Goal: Transaction & Acquisition: Purchase product/service

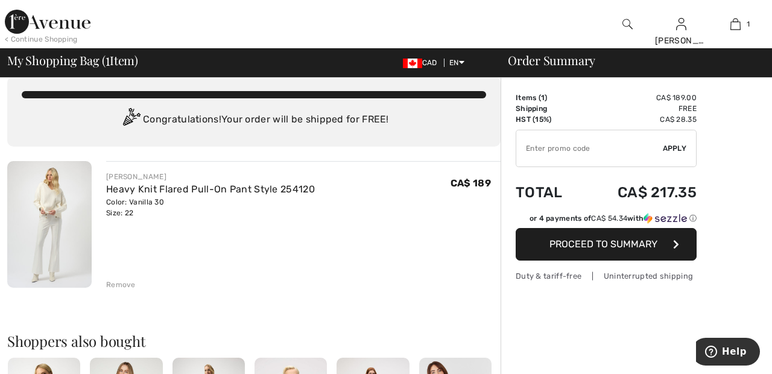
scroll to position [11, 0]
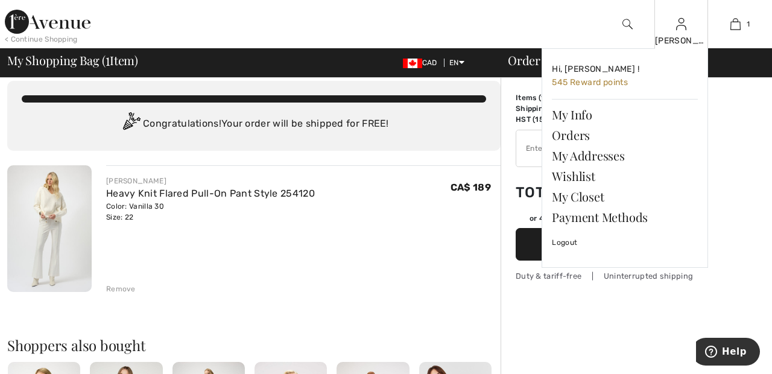
click at [681, 28] on img at bounding box center [681, 24] width 10 height 14
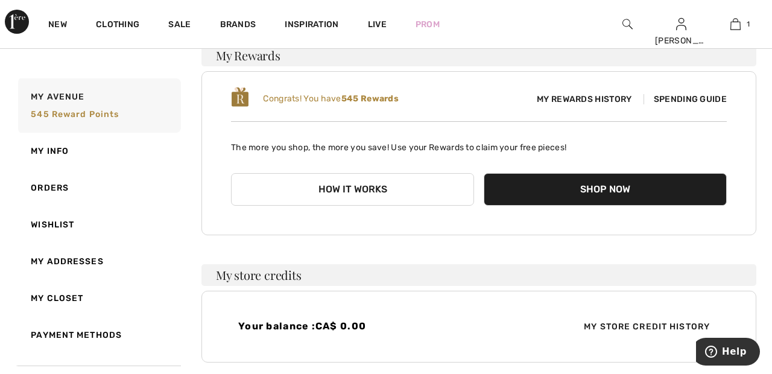
scroll to position [105, 0]
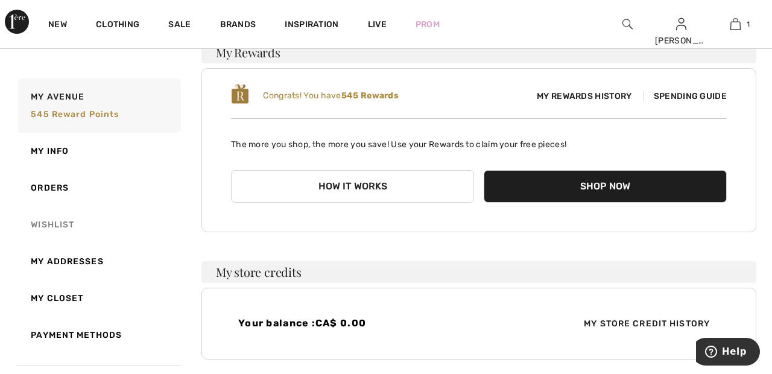
click at [70, 223] on link "Wishlist" at bounding box center [98, 224] width 165 height 37
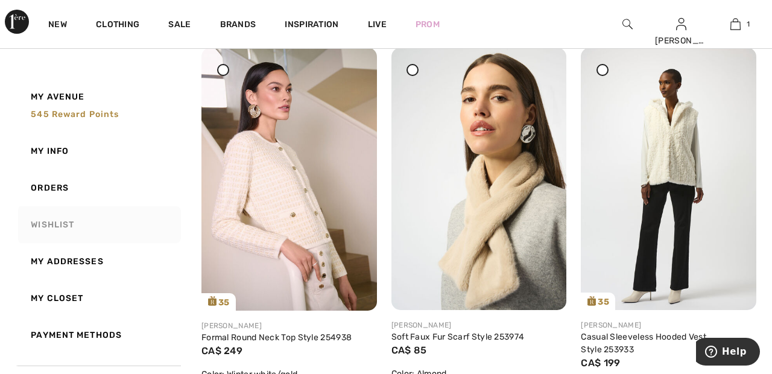
scroll to position [541, 0]
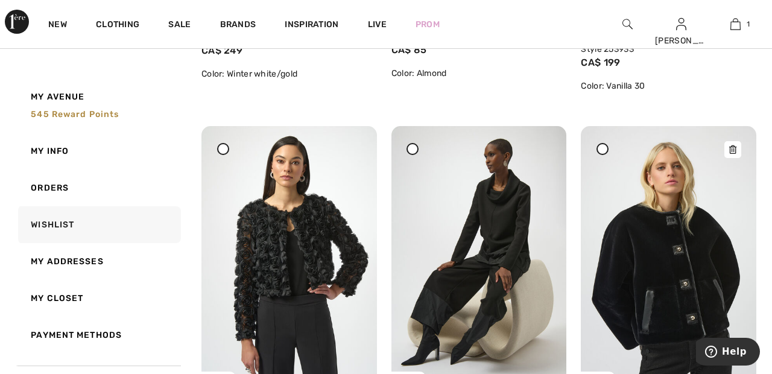
click at [683, 267] on img at bounding box center [668, 257] width 175 height 262
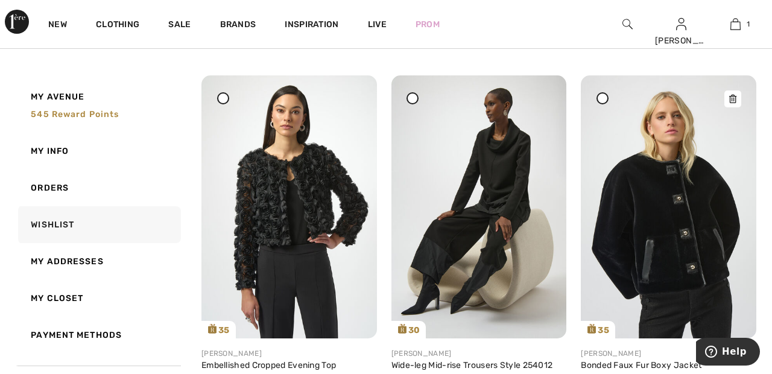
scroll to position [901, 0]
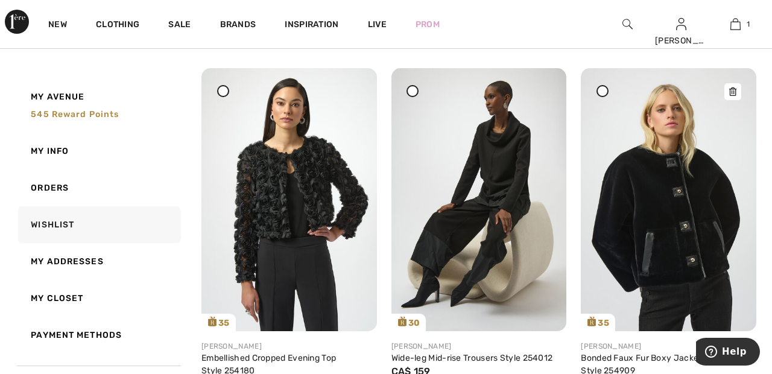
click at [686, 215] on img at bounding box center [668, 199] width 175 height 262
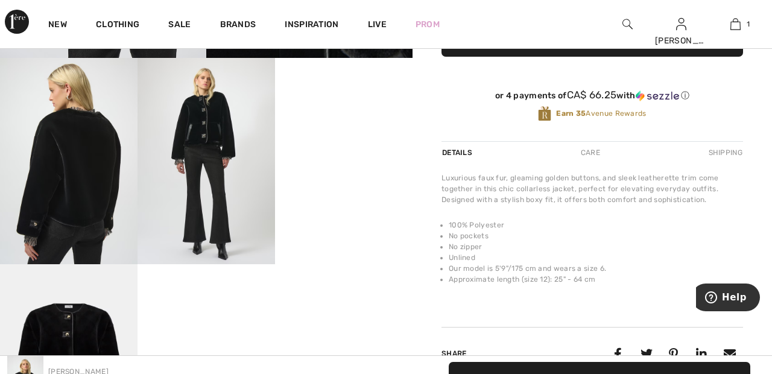
scroll to position [320, 0]
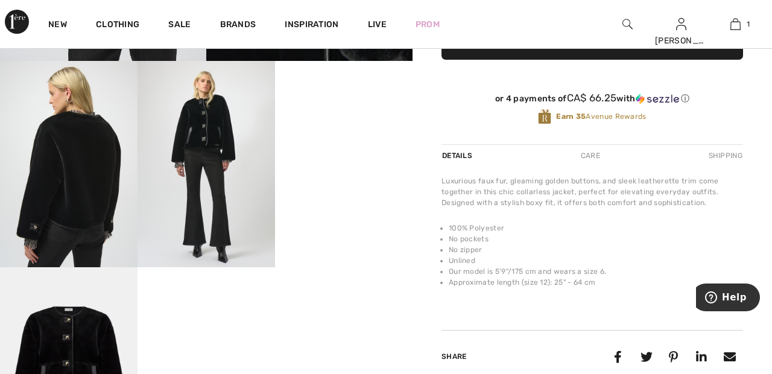
click at [351, 130] on video "Your browser does not support the video tag." at bounding box center [343, 95] width 137 height 69
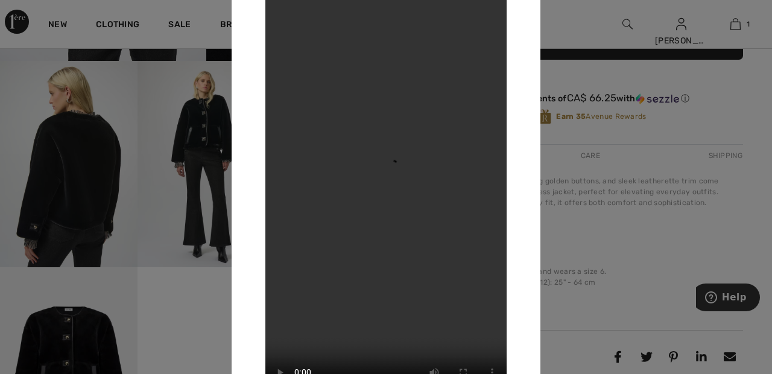
scroll to position [288, 0]
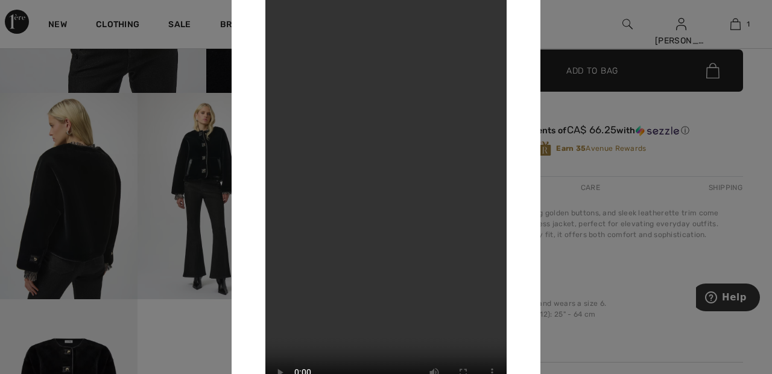
click at [205, 177] on div at bounding box center [386, 187] width 772 height 374
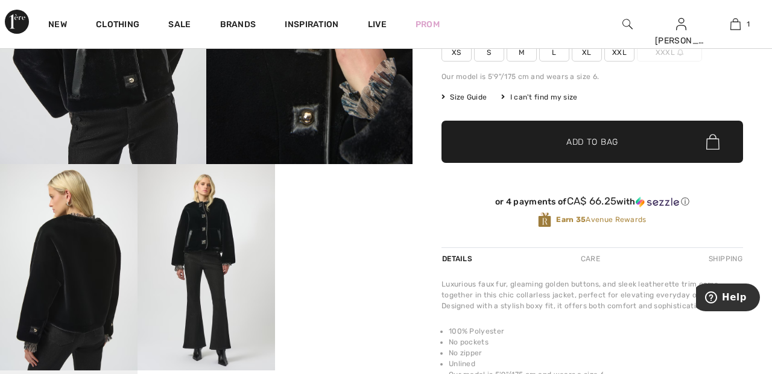
scroll to position [212, 0]
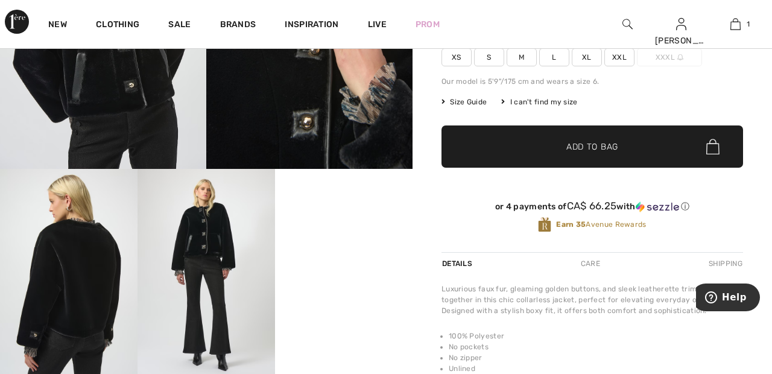
click at [212, 236] on img at bounding box center [205, 272] width 137 height 206
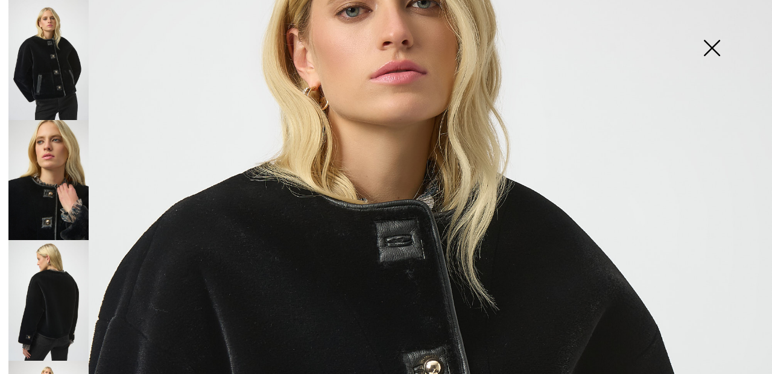
scroll to position [183, 0]
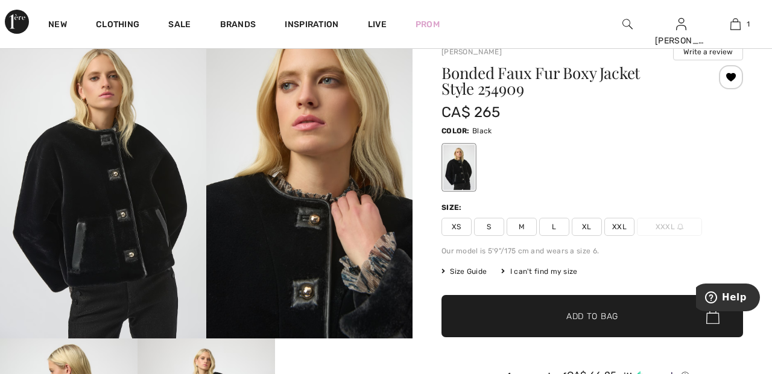
scroll to position [37, 0]
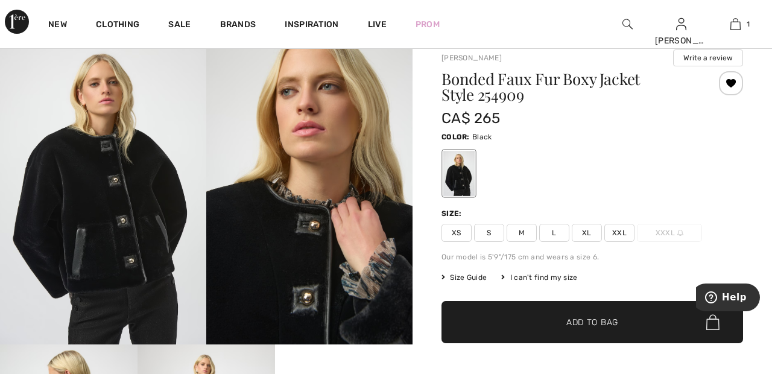
click at [151, 212] on img at bounding box center [103, 189] width 206 height 309
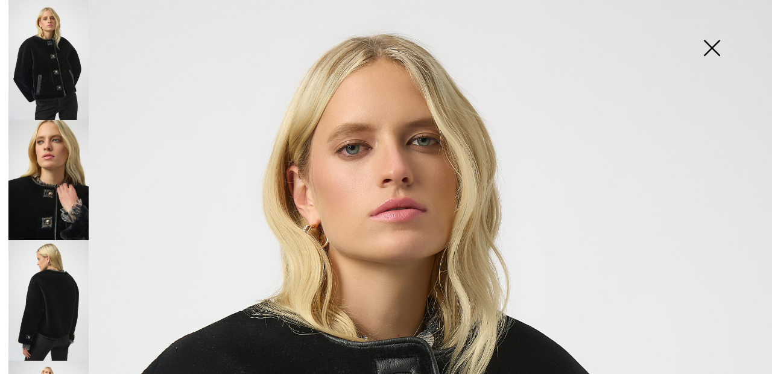
scroll to position [36, 0]
click at [61, 186] on img at bounding box center [48, 180] width 80 height 120
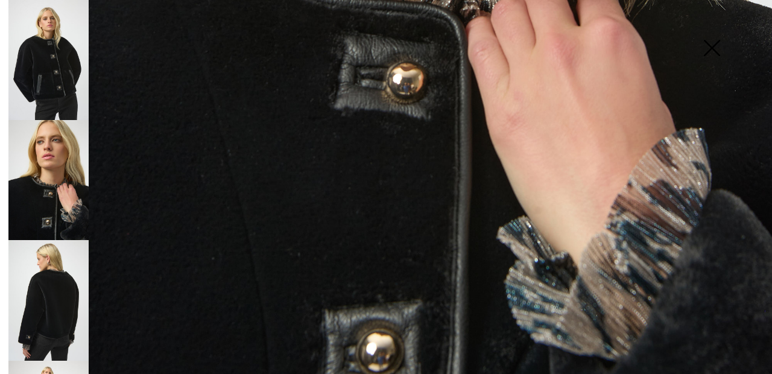
scroll to position [632, 0]
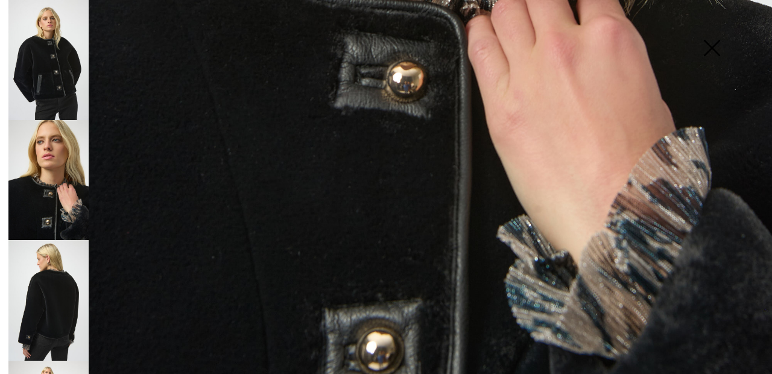
click at [71, 271] on img at bounding box center [48, 300] width 80 height 120
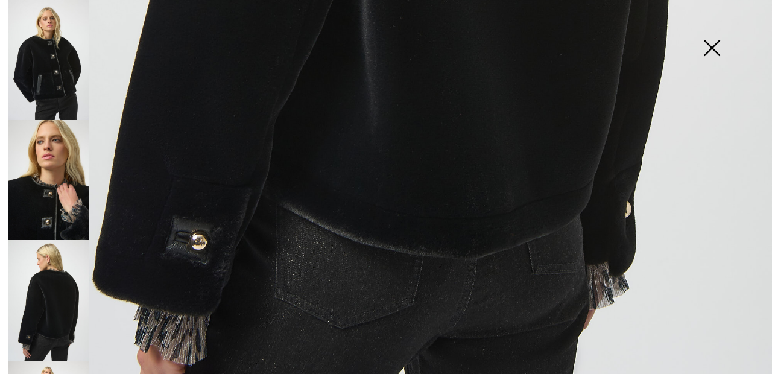
scroll to position [725, 0]
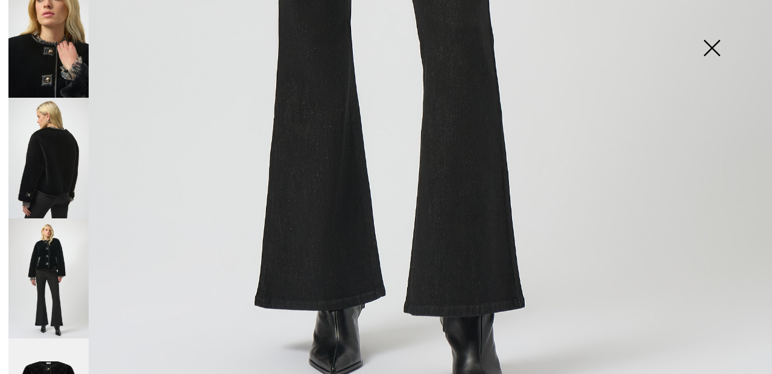
scroll to position [146, 0]
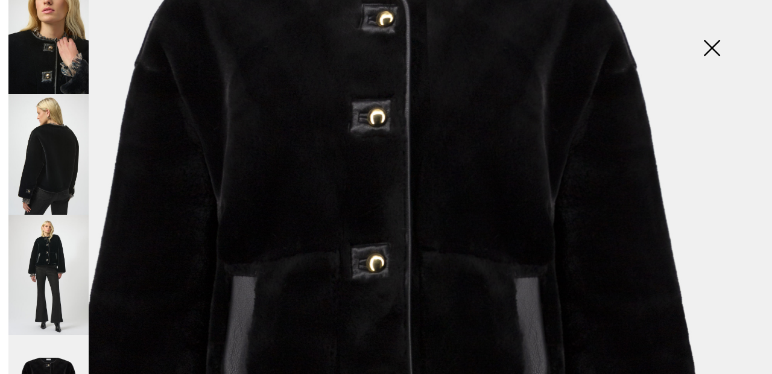
scroll to position [276, 0]
click at [718, 43] on img at bounding box center [711, 49] width 60 height 62
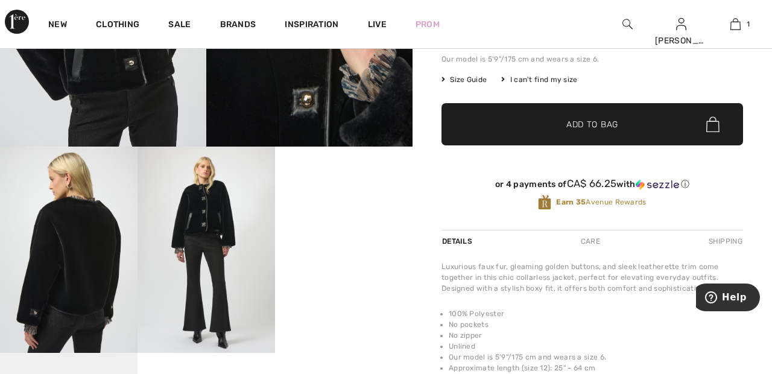
scroll to position [234, 0]
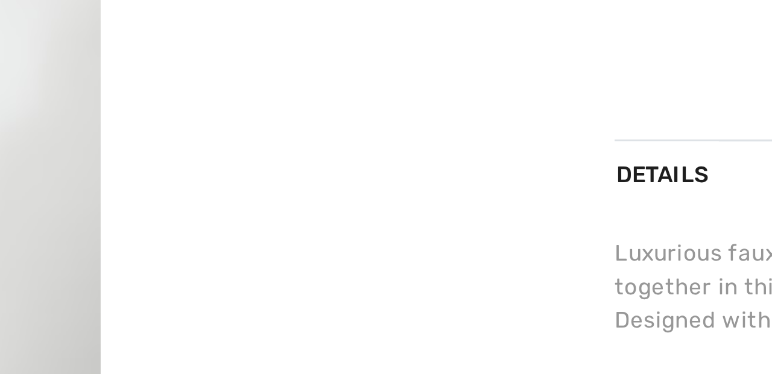
click at [356, 216] on video "Your browser does not support the video tag." at bounding box center [343, 181] width 137 height 69
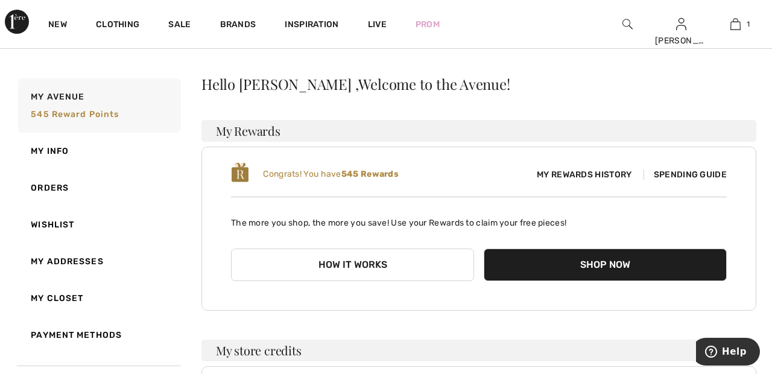
scroll to position [27, 0]
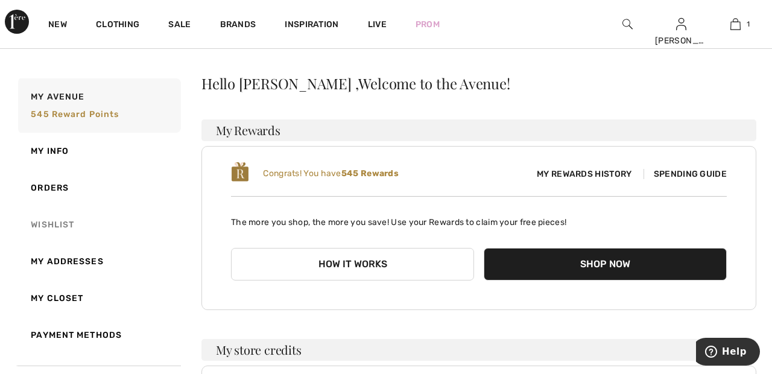
click at [65, 223] on link "Wishlist" at bounding box center [98, 224] width 165 height 37
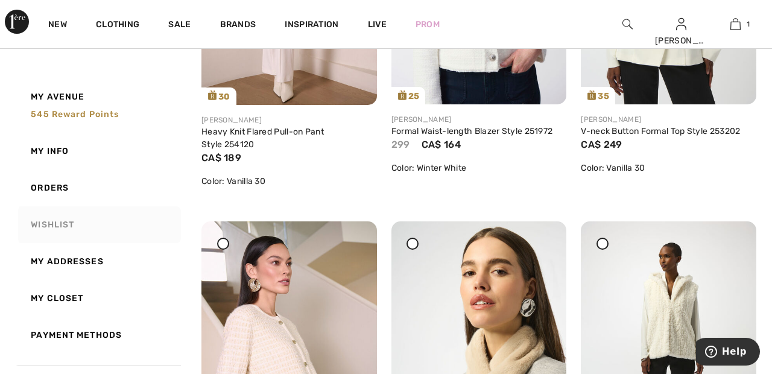
scroll to position [0, 0]
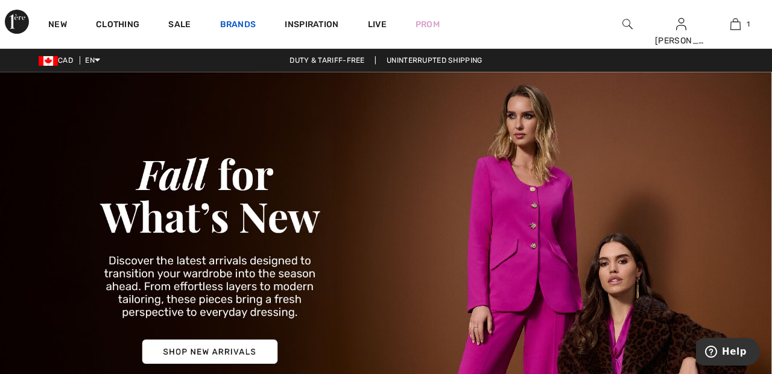
click at [238, 25] on link "Brands" at bounding box center [238, 25] width 36 height 13
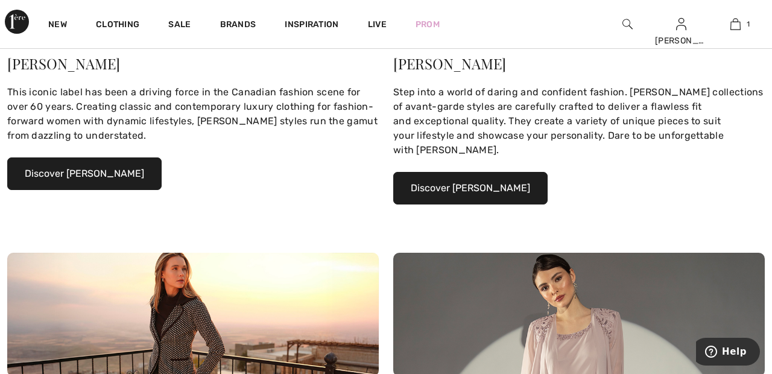
scroll to position [296, 0]
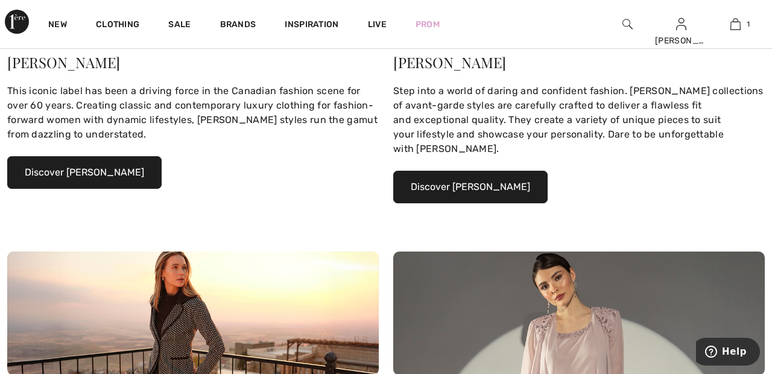
click at [121, 173] on button "Discover Joseph Ribkoff" at bounding box center [84, 172] width 154 height 33
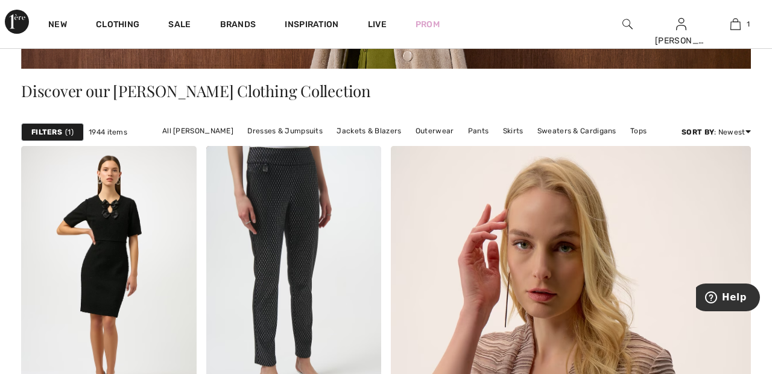
scroll to position [230, 0]
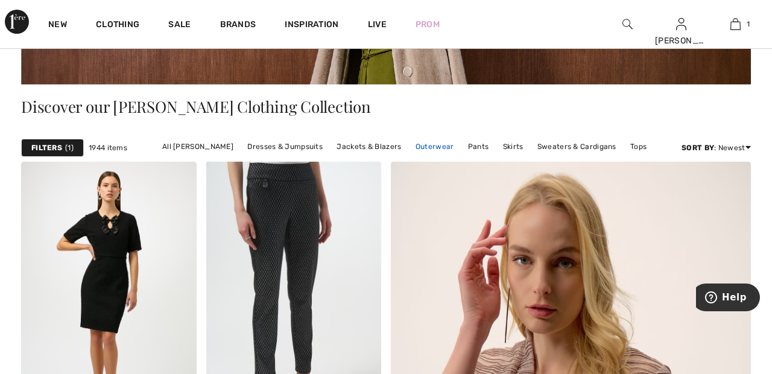
click at [426, 147] on link "Outerwear" at bounding box center [434, 147] width 51 height 16
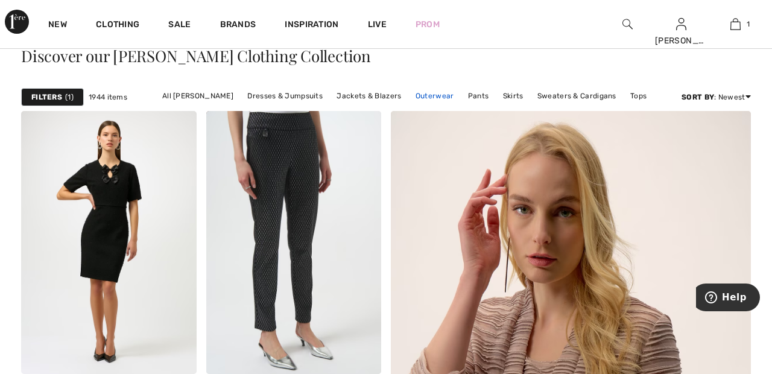
scroll to position [288, 0]
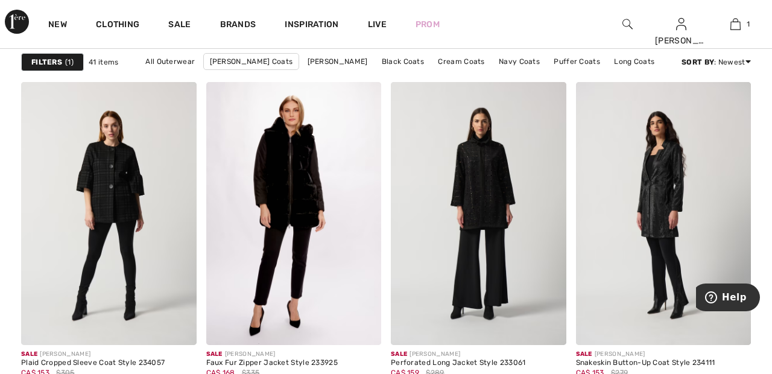
scroll to position [3649, 0]
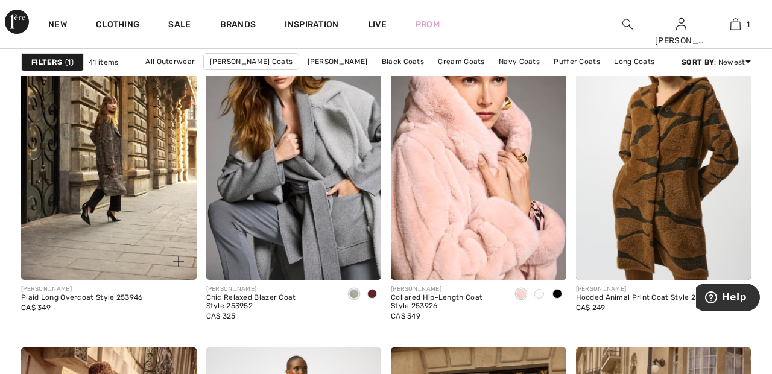
click at [140, 196] on img at bounding box center [108, 148] width 175 height 263
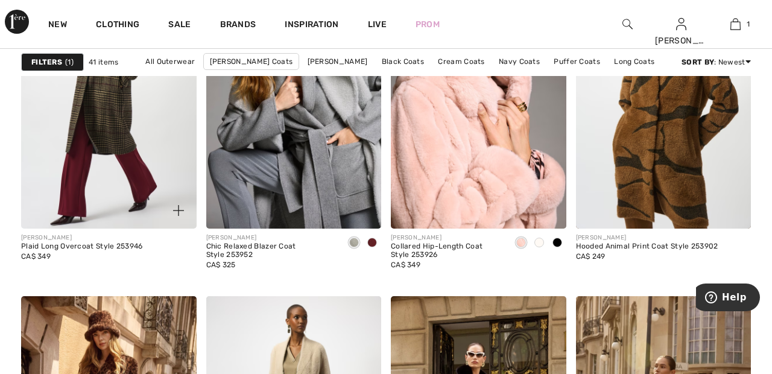
scroll to position [879, 0]
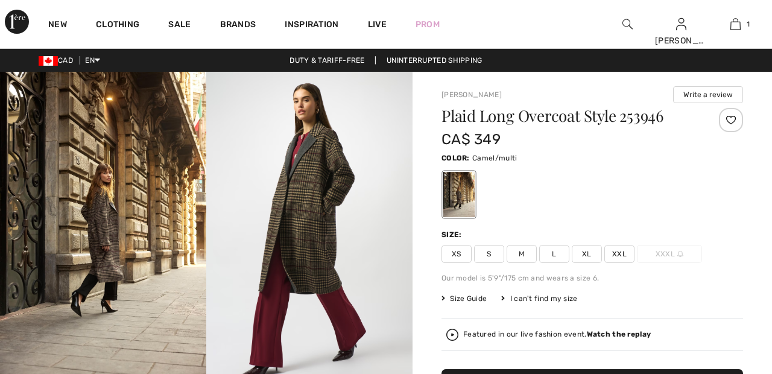
click at [730, 116] on div at bounding box center [731, 120] width 24 height 24
click at [617, 251] on span "XXL" at bounding box center [619, 254] width 30 height 18
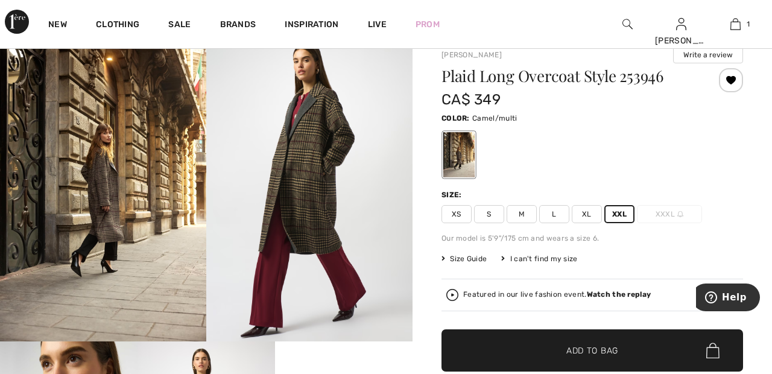
scroll to position [41, 0]
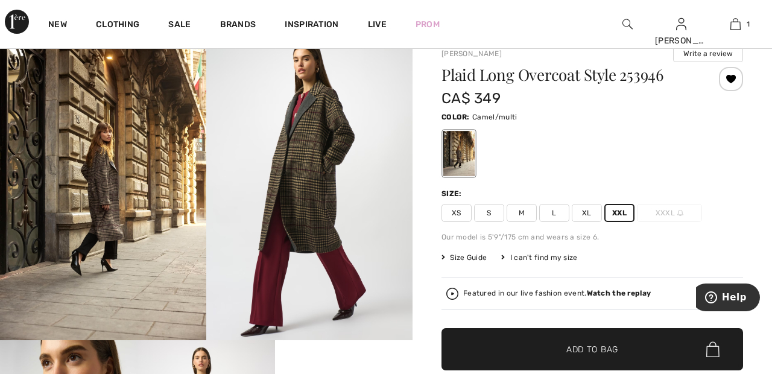
click at [631, 350] on span "✔ Added to Bag Add to Bag" at bounding box center [591, 349] width 301 height 42
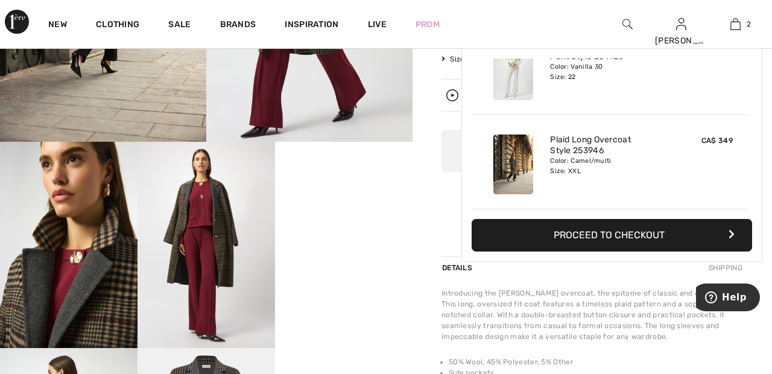
scroll to position [240, 0]
click at [350, 210] on video "Your browser does not support the video tag." at bounding box center [343, 175] width 137 height 69
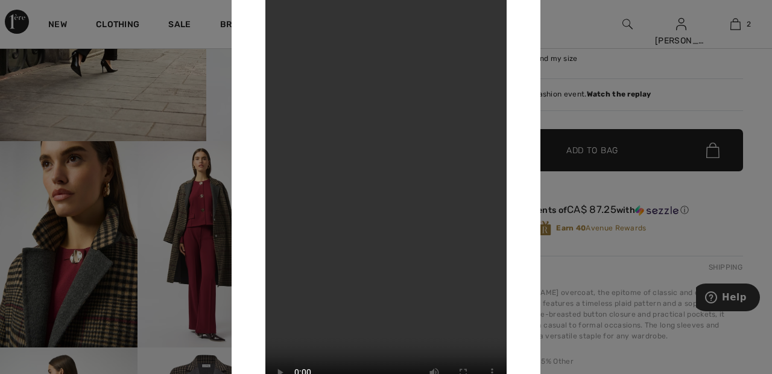
click at [646, 187] on div at bounding box center [386, 187] width 772 height 374
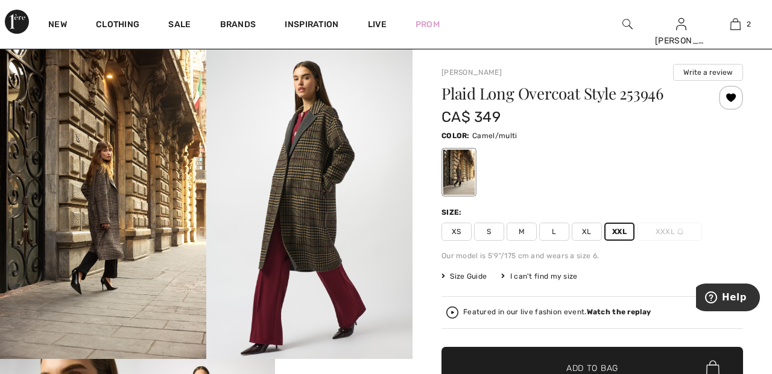
scroll to position [0, 0]
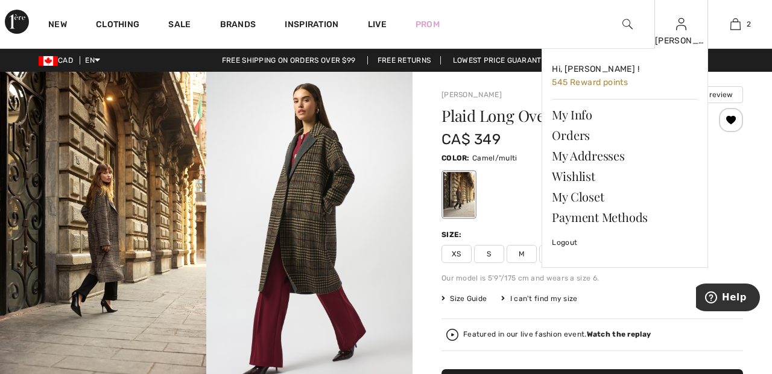
click at [681, 25] on img at bounding box center [681, 24] width 10 height 14
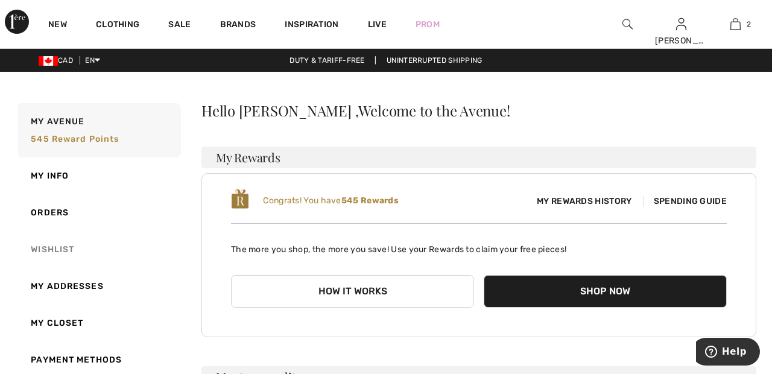
click at [61, 246] on link "Wishlist" at bounding box center [98, 249] width 165 height 37
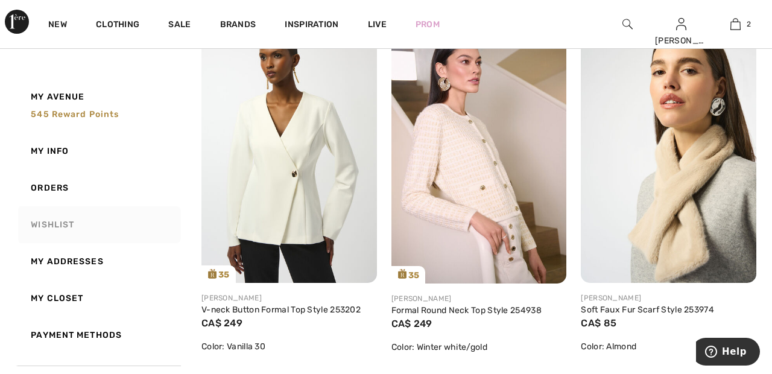
scroll to position [577, 0]
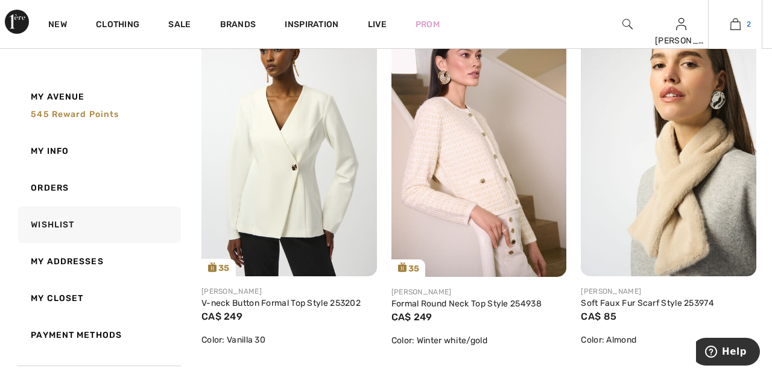
click at [731, 27] on img at bounding box center [735, 24] width 10 height 14
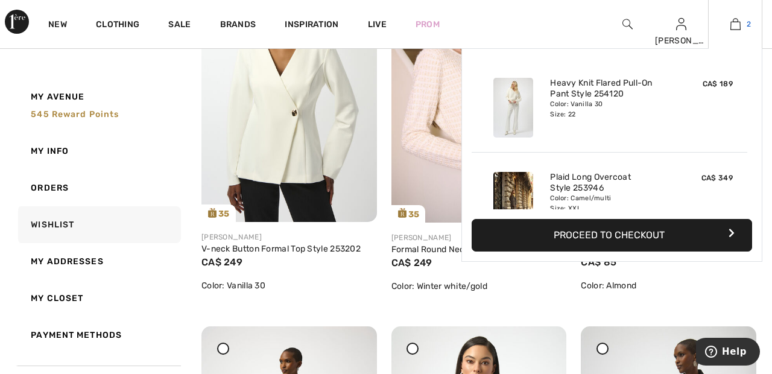
scroll to position [635, 0]
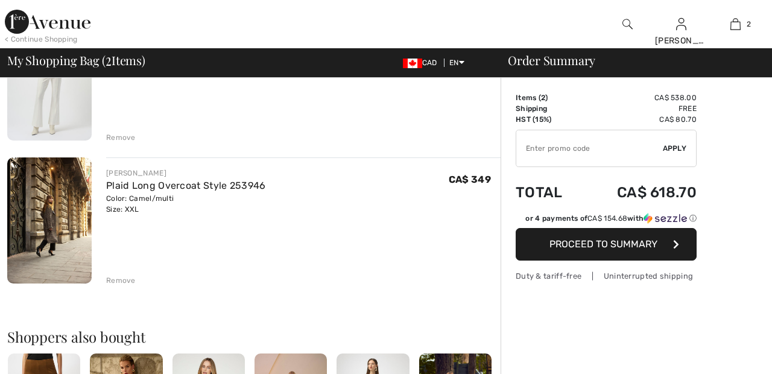
scroll to position [163, 0]
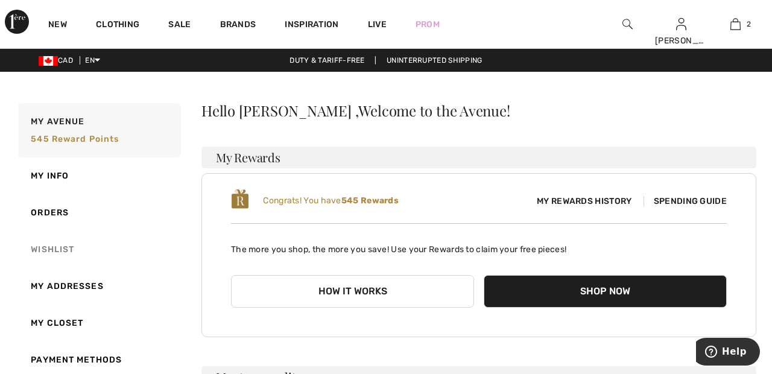
click at [63, 247] on link "Wishlist" at bounding box center [98, 249] width 165 height 37
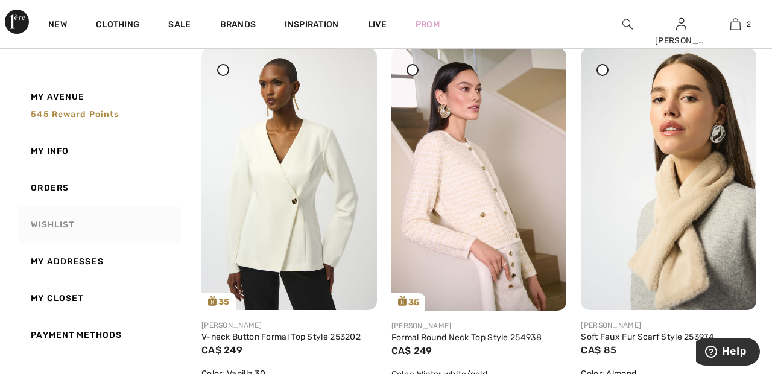
scroll to position [547, 0]
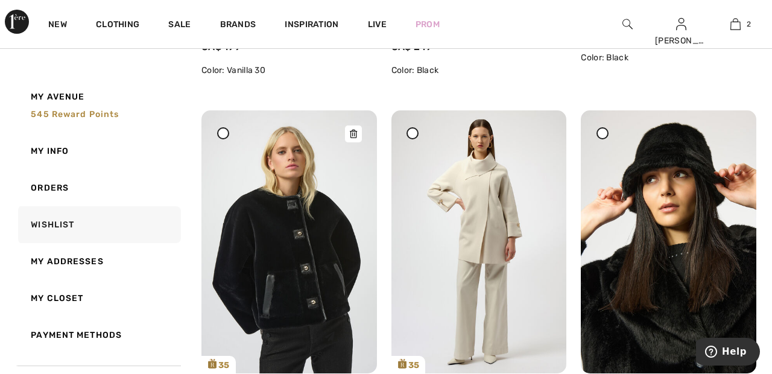
click at [316, 253] on img at bounding box center [288, 241] width 175 height 262
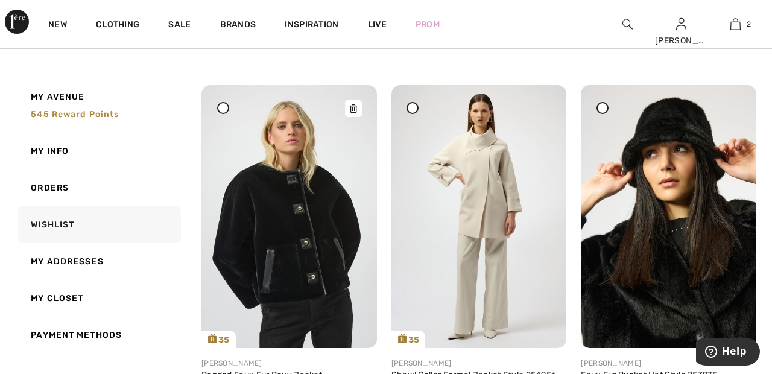
scroll to position [1283, 0]
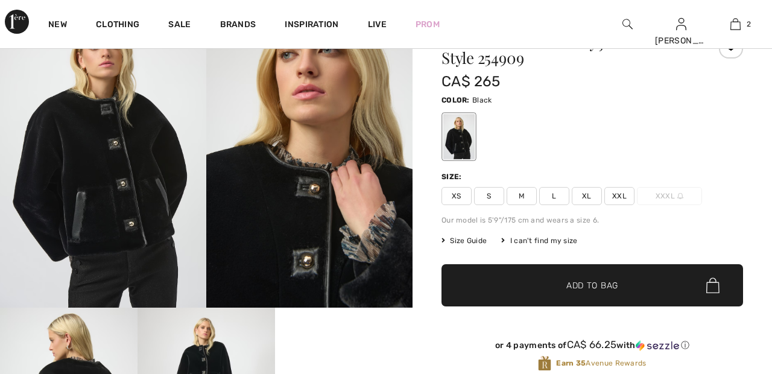
click at [625, 196] on span "XXL" at bounding box center [619, 196] width 30 height 18
click at [640, 287] on span "✔ Added to Bag Add to Bag" at bounding box center [591, 285] width 301 height 42
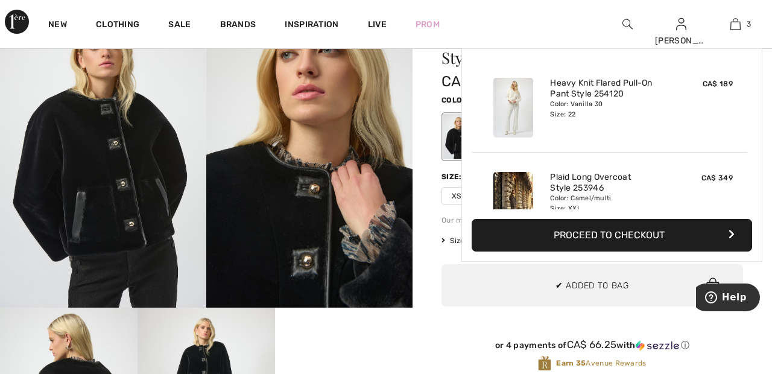
scroll to position [131, 0]
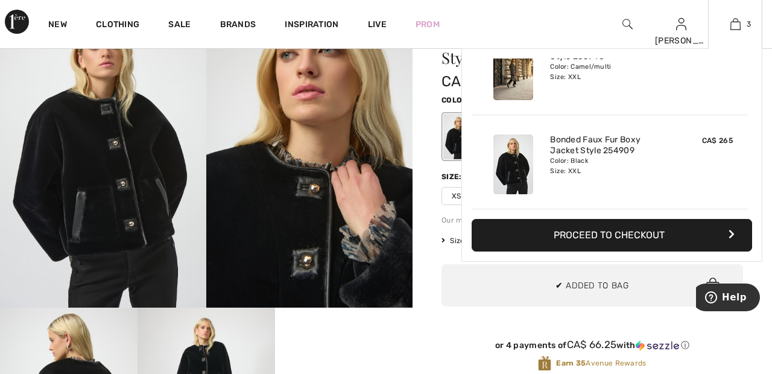
click at [625, 233] on button "Proceed to Checkout" at bounding box center [611, 235] width 280 height 33
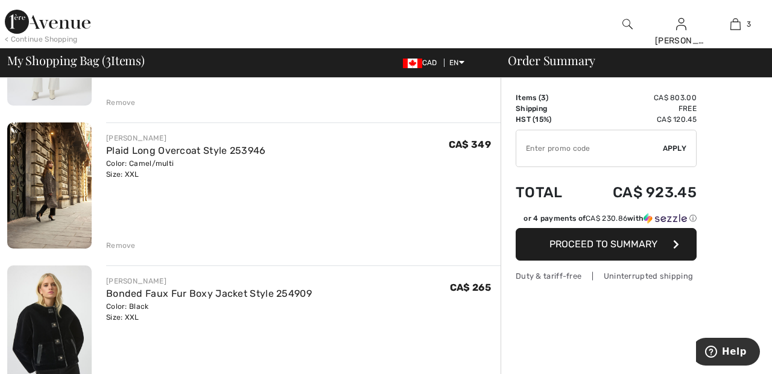
scroll to position [197, 0]
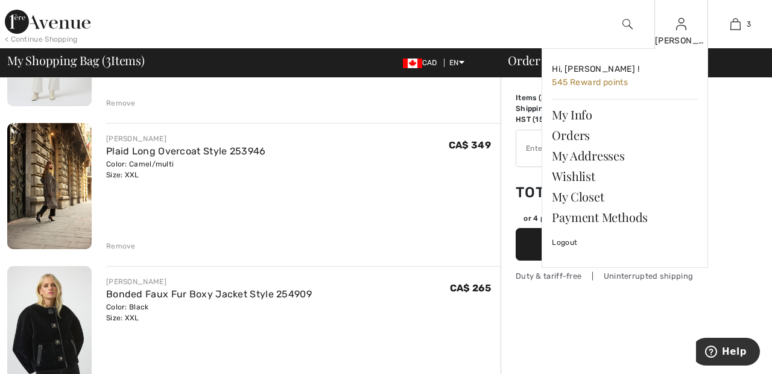
click at [684, 31] on img at bounding box center [681, 24] width 10 height 14
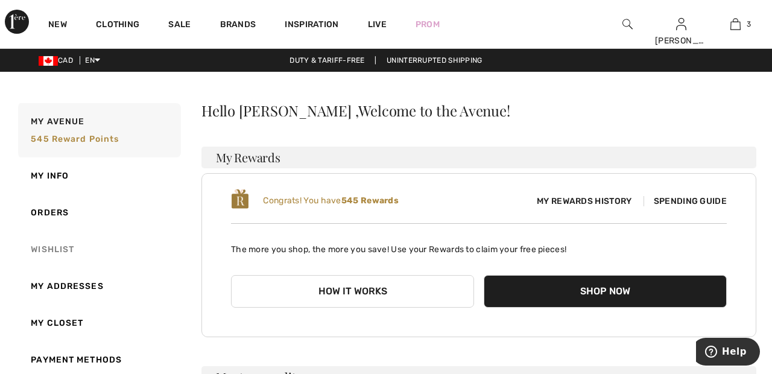
click at [59, 248] on link "Wishlist" at bounding box center [98, 249] width 165 height 37
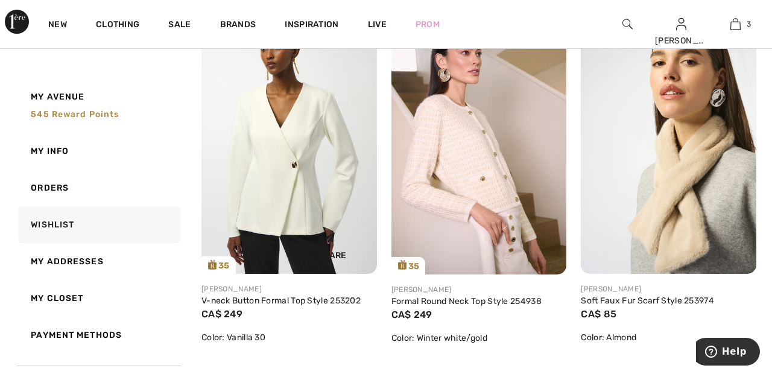
click at [304, 192] on img at bounding box center [288, 142] width 175 height 262
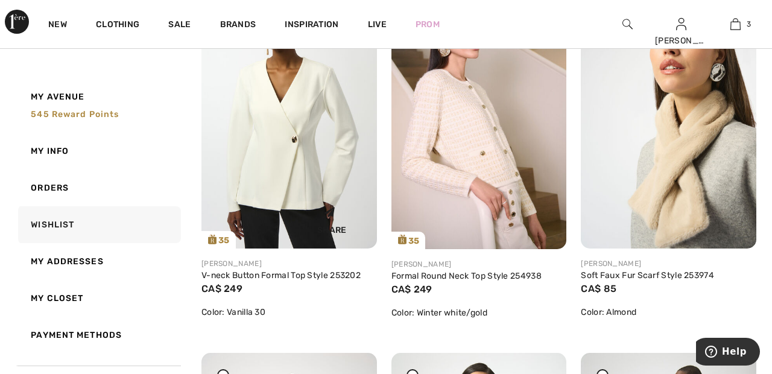
scroll to position [637, 0]
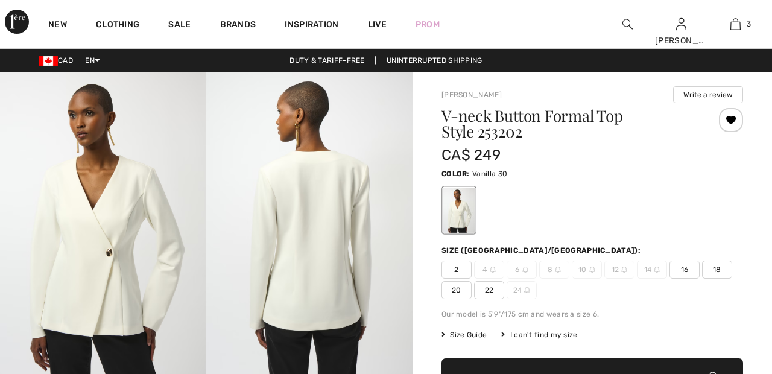
checkbox input "true"
click at [740, 29] on link "3" at bounding box center [734, 24] width 53 height 14
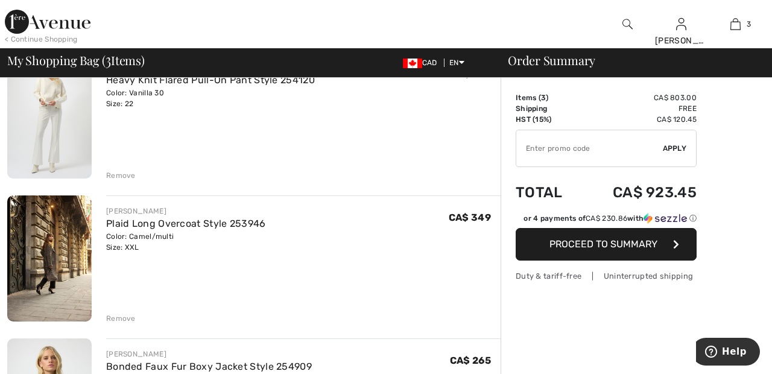
scroll to position [124, 0]
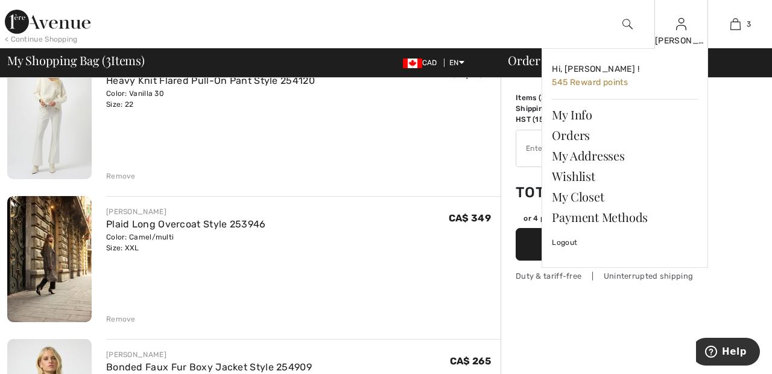
click at [681, 30] on img at bounding box center [681, 24] width 10 height 14
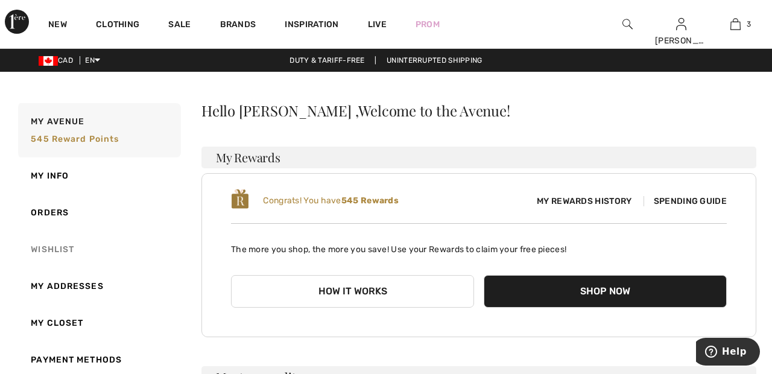
click at [64, 245] on link "Wishlist" at bounding box center [98, 249] width 165 height 37
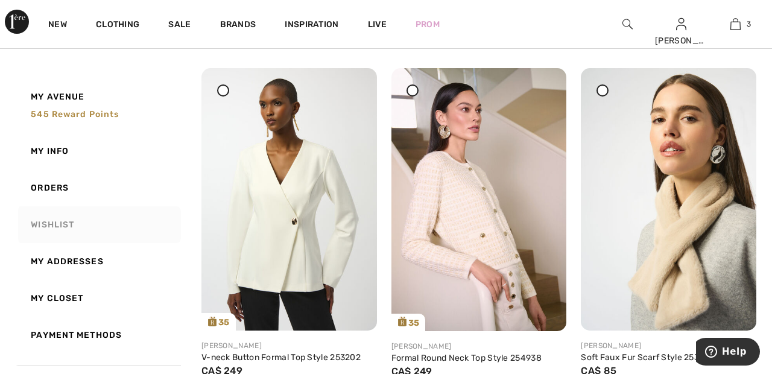
scroll to position [523, 0]
click at [219, 94] on div at bounding box center [223, 90] width 12 height 12
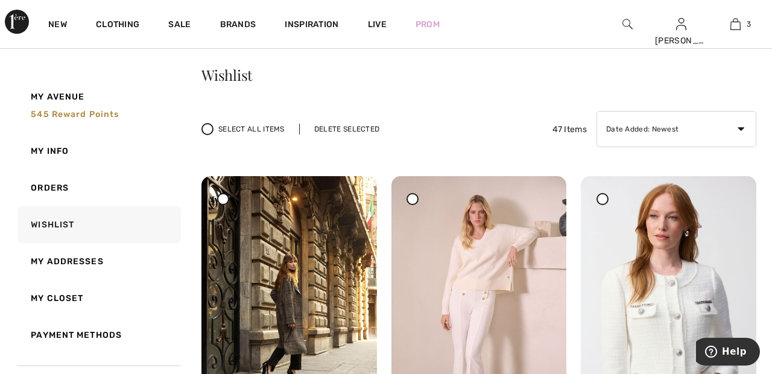
scroll to position [0, 0]
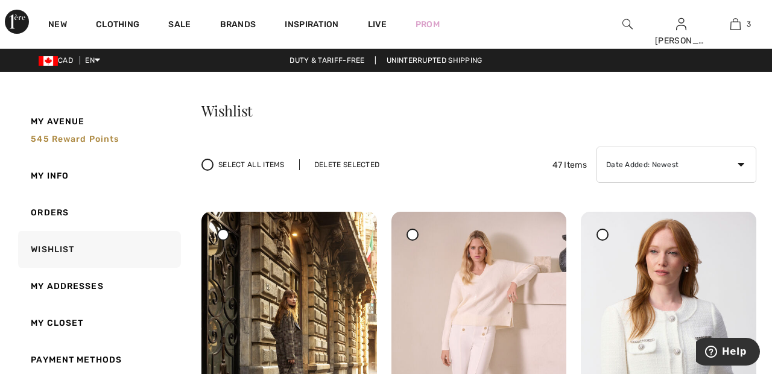
click at [356, 164] on div "Delete Selected" at bounding box center [346, 164] width 95 height 11
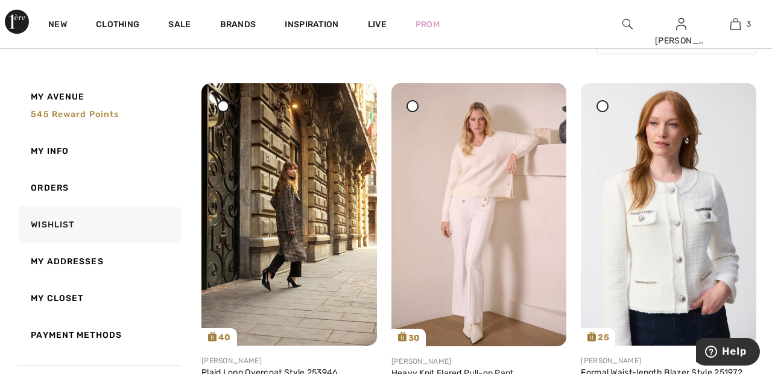
scroll to position [133, 0]
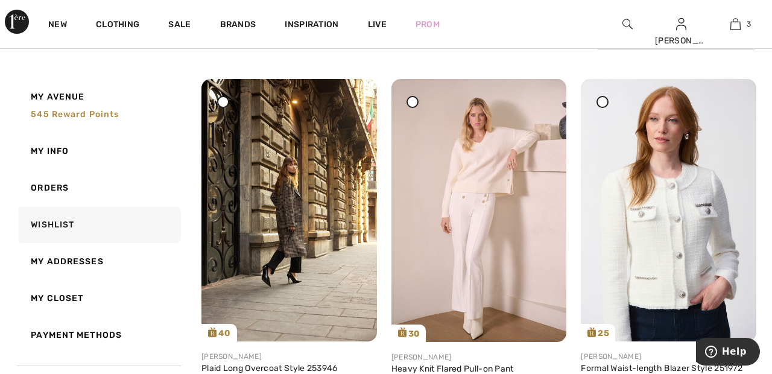
click at [604, 102] on icon at bounding box center [602, 101] width 5 height 5
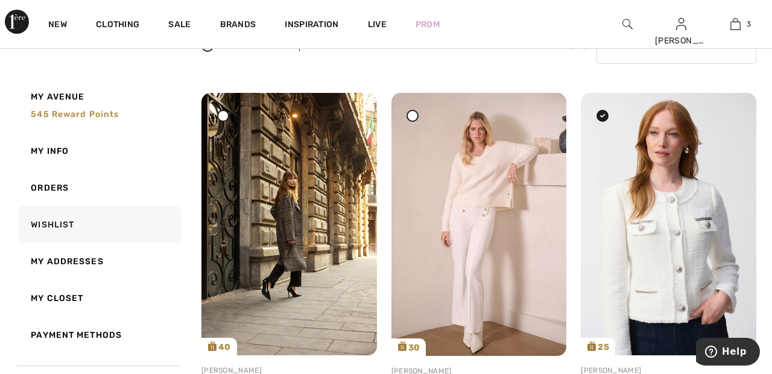
scroll to position [0, 0]
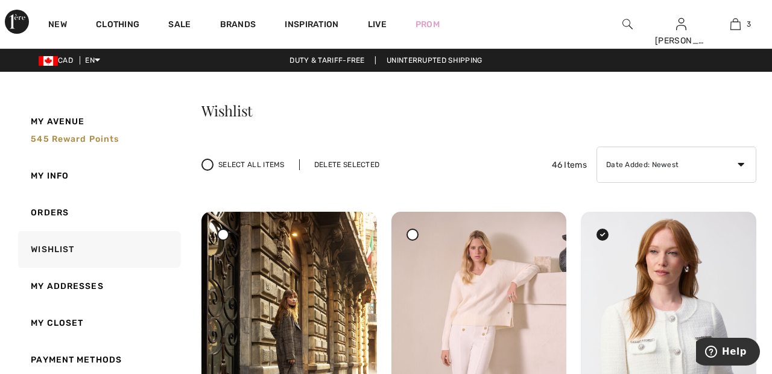
click at [361, 168] on div "Delete Selected" at bounding box center [346, 164] width 95 height 11
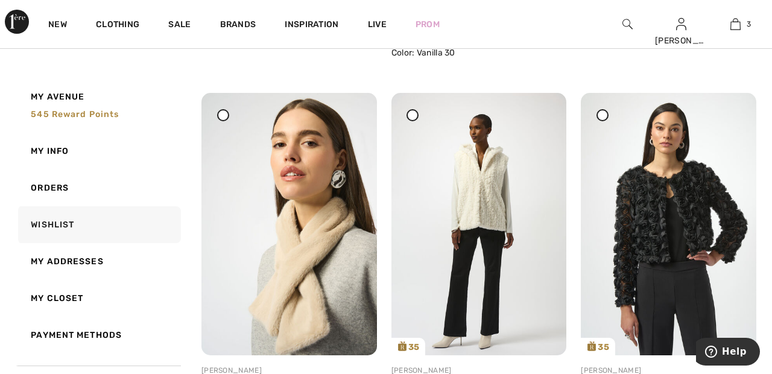
scroll to position [498, 0]
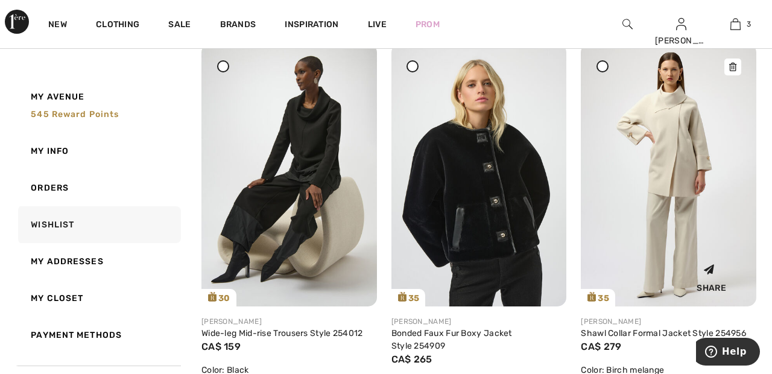
click at [683, 154] on img at bounding box center [668, 174] width 175 height 262
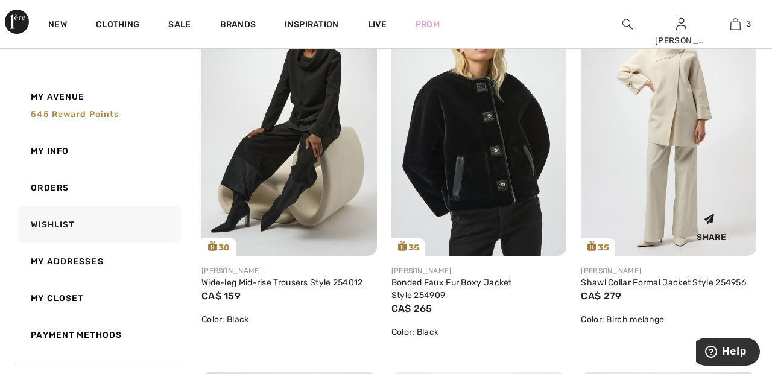
scroll to position [984, 0]
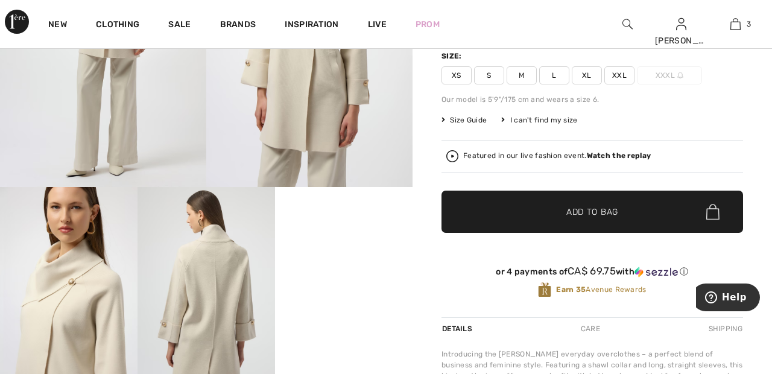
scroll to position [194, 0]
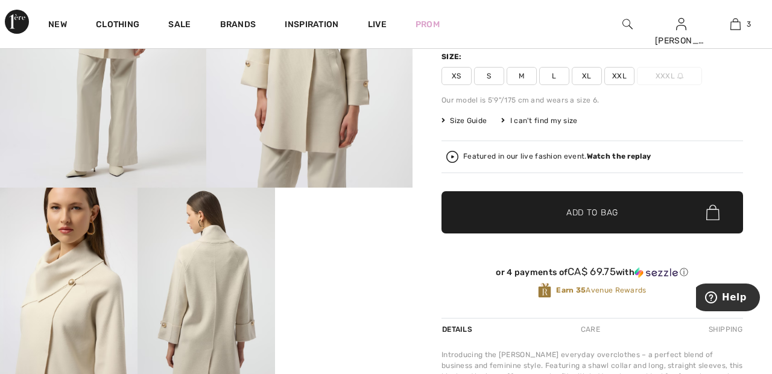
click at [625, 156] on strong "Watch the replay" at bounding box center [619, 156] width 65 height 8
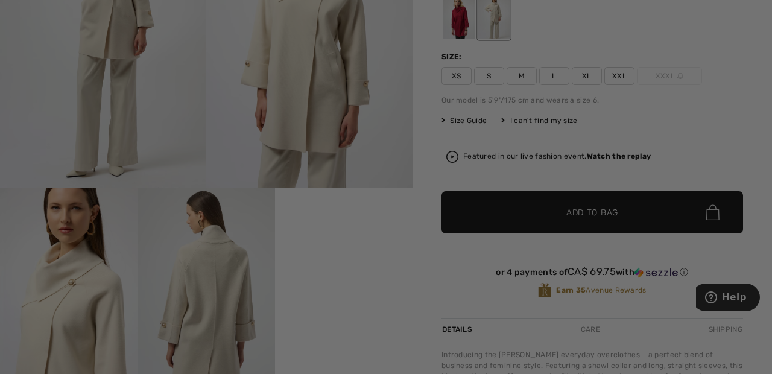
scroll to position [0, 0]
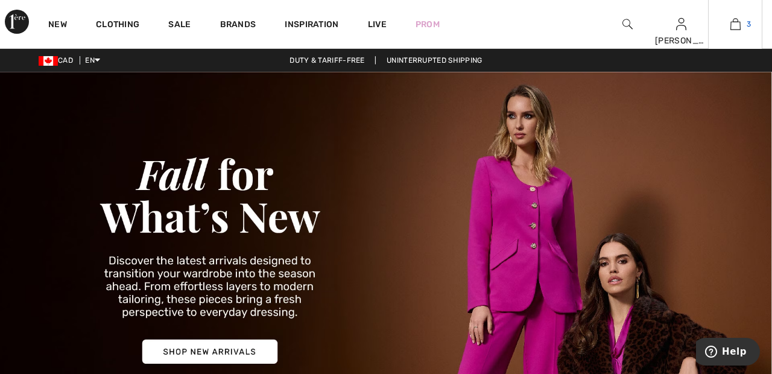
click at [739, 30] on img at bounding box center [735, 24] width 10 height 14
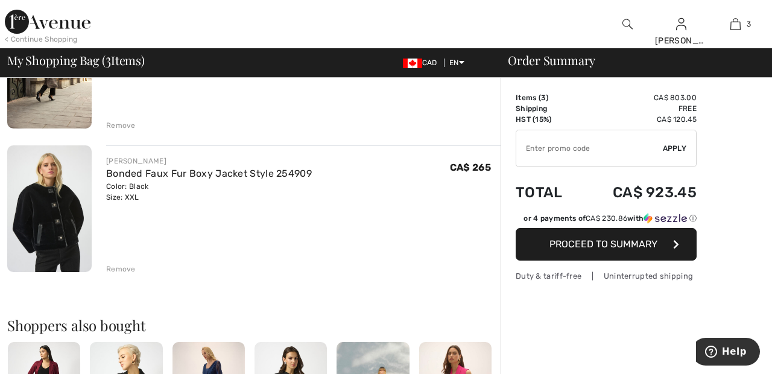
scroll to position [320, 0]
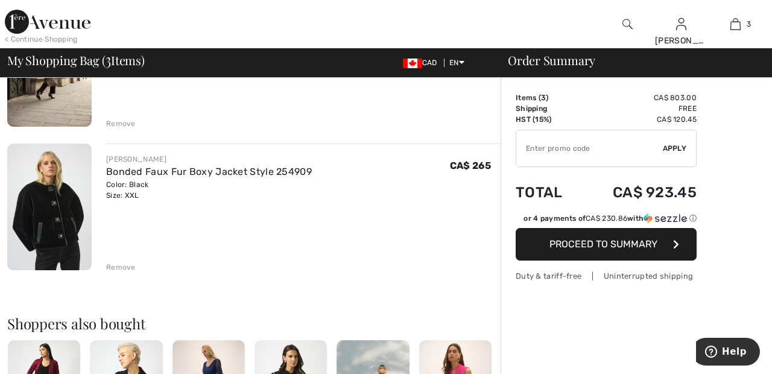
click at [128, 278] on div "[PERSON_NAME] Heavy Knit Flared Pull-On Pant Style 254120 Color: Vanilla 30 Siz…" at bounding box center [253, 310] width 493 height 907
click at [115, 277] on div "[PERSON_NAME] Heavy Knit Flared Pull-On Pant Style 254120 Color: Vanilla 30 Siz…" at bounding box center [253, 310] width 493 height 907
click at [125, 271] on div "Remove" at bounding box center [121, 267] width 30 height 11
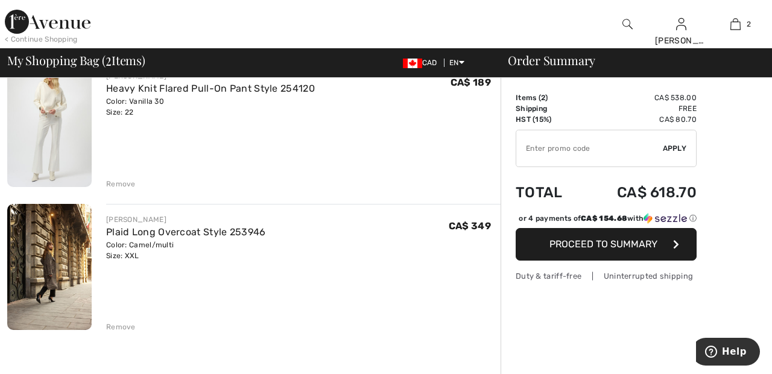
scroll to position [115, 0]
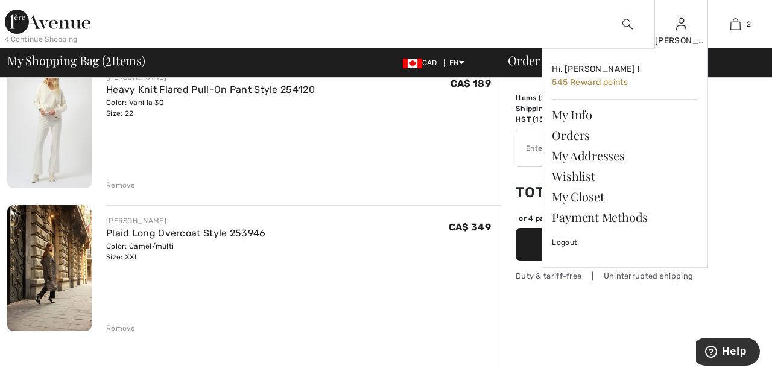
click at [683, 31] on img at bounding box center [681, 24] width 10 height 14
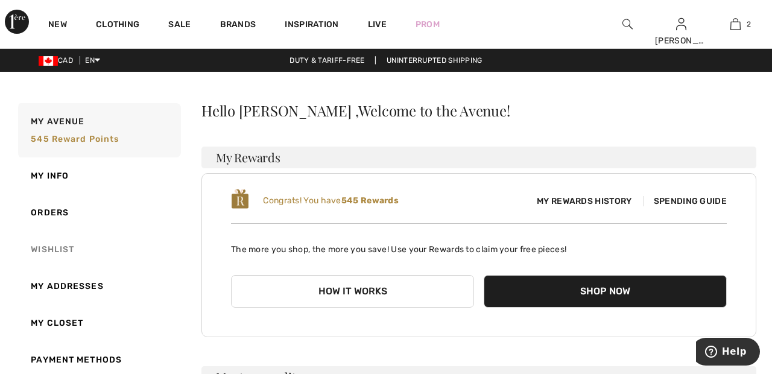
click at [36, 250] on link "Wishlist" at bounding box center [98, 249] width 165 height 37
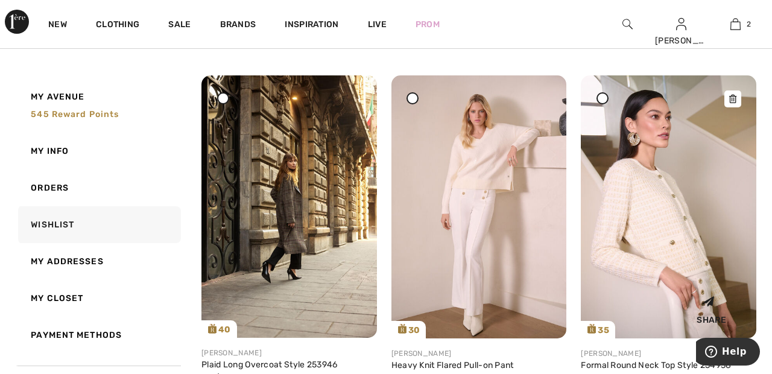
click at [672, 236] on img at bounding box center [668, 206] width 175 height 263
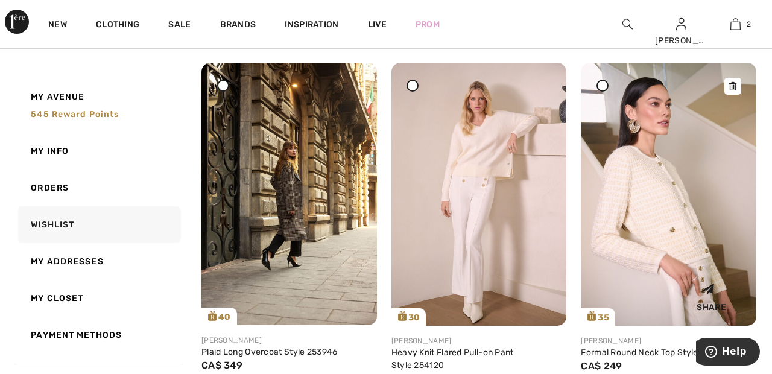
scroll to position [194, 0]
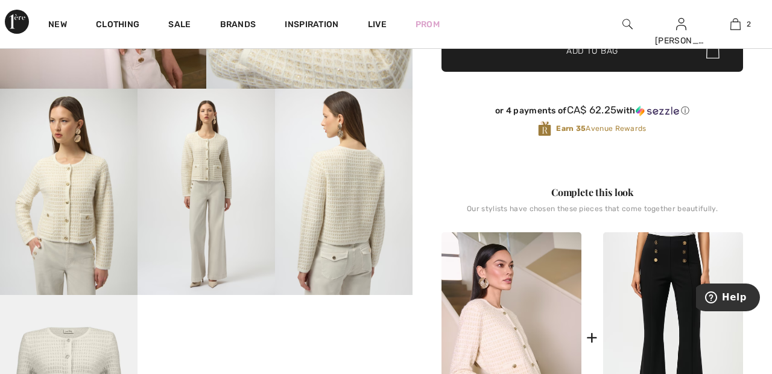
scroll to position [293, 0]
click at [218, 186] on img at bounding box center [205, 191] width 137 height 206
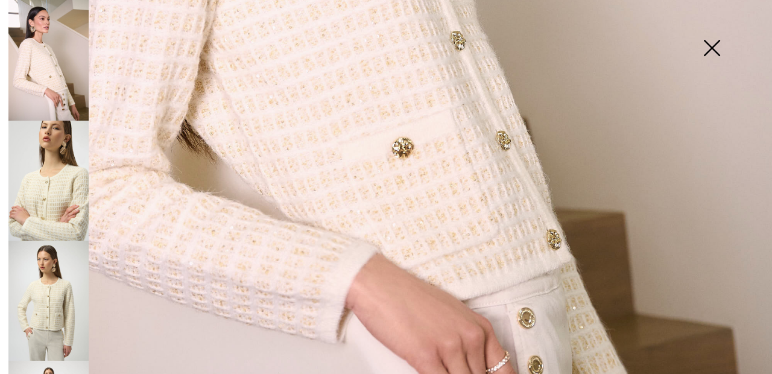
scroll to position [588, 0]
click at [52, 288] on img at bounding box center [48, 301] width 80 height 120
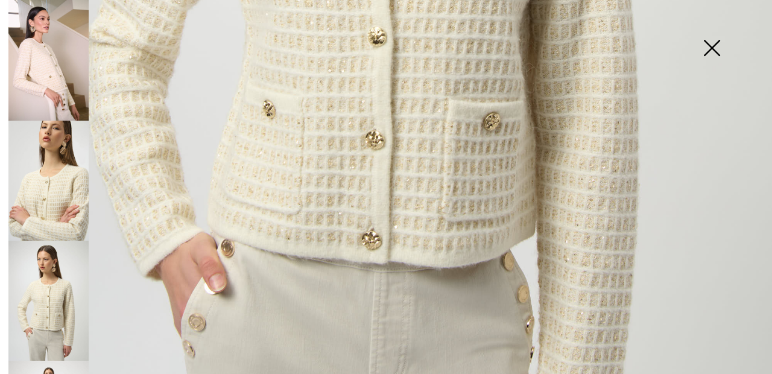
scroll to position [585, 0]
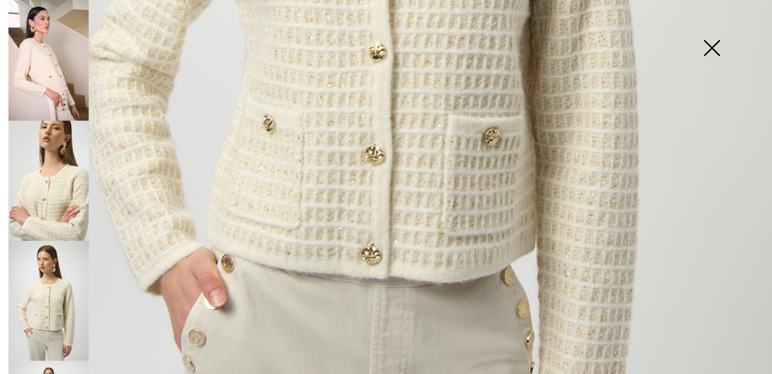
click at [68, 185] on img at bounding box center [48, 181] width 80 height 120
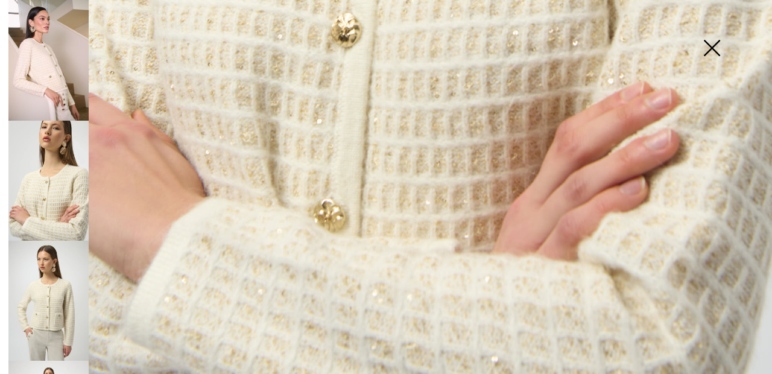
scroll to position [719, 0]
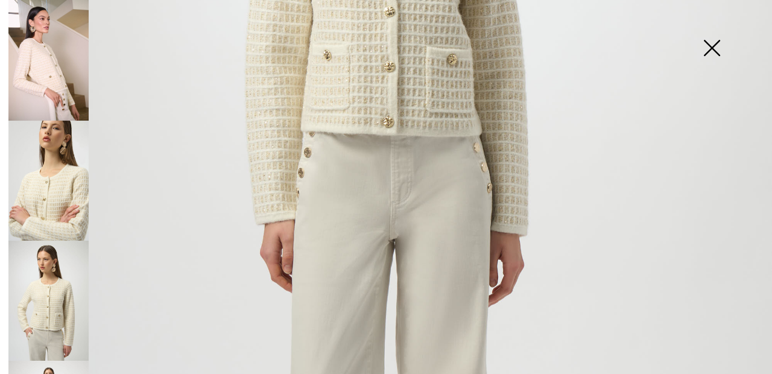
scroll to position [381, 0]
click at [57, 282] on img at bounding box center [48, 301] width 80 height 120
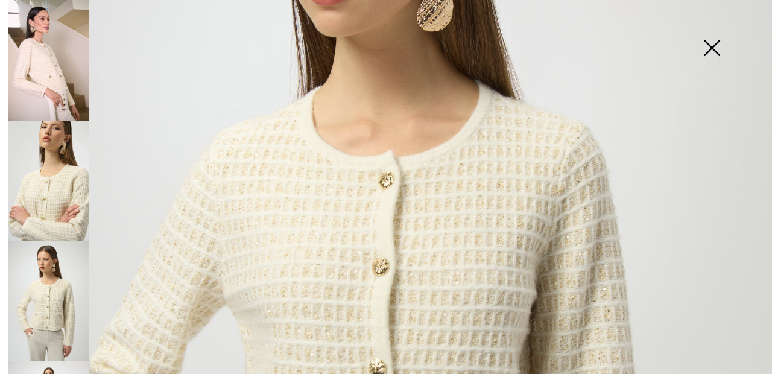
scroll to position [265, 0]
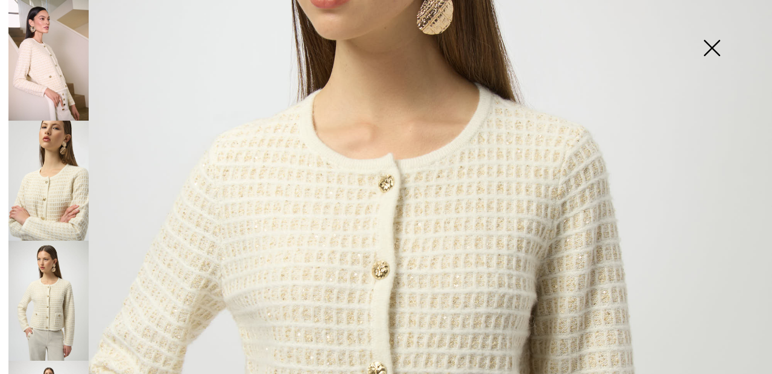
click at [734, 152] on img at bounding box center [386, 313] width 772 height 1156
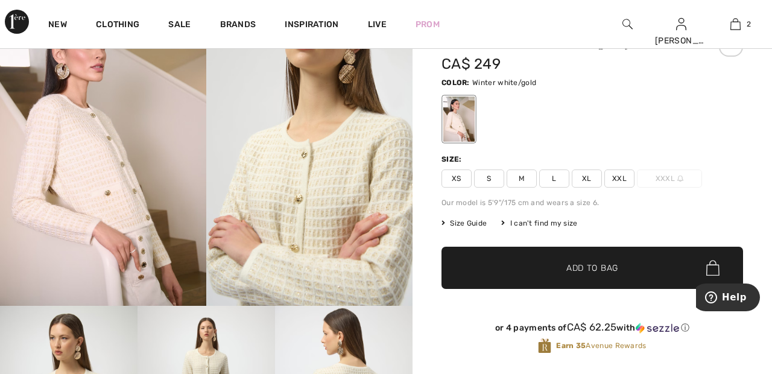
scroll to position [74, 0]
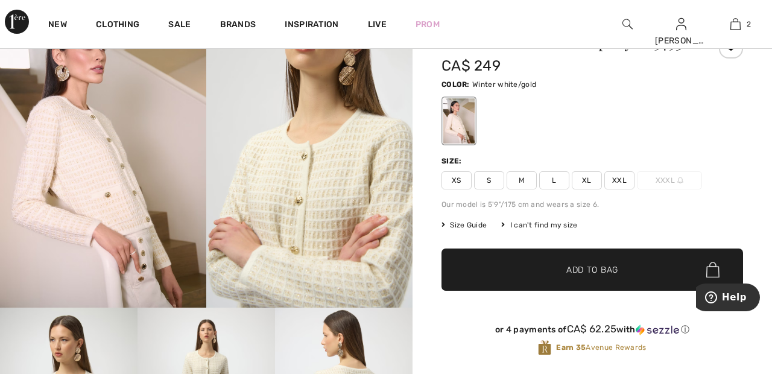
click at [469, 230] on span "Size Guide" at bounding box center [463, 224] width 45 height 11
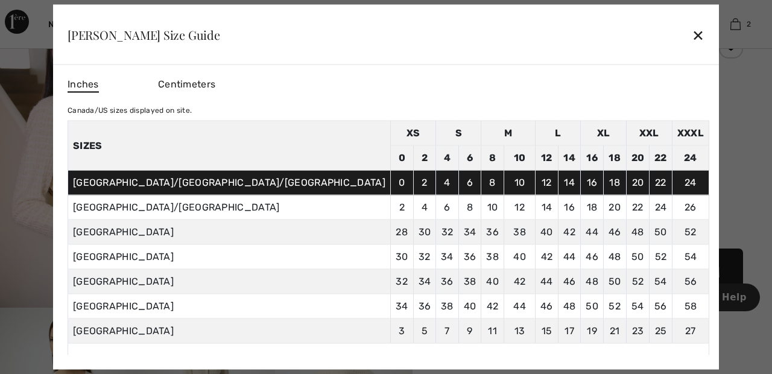
click at [691, 22] on div "✕" at bounding box center [697, 34] width 13 height 25
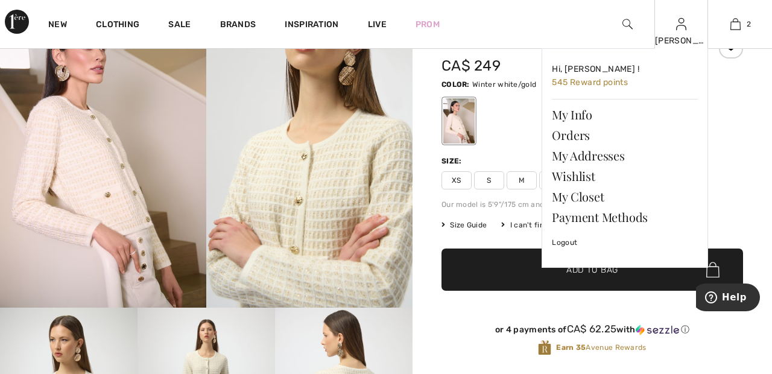
click at [681, 28] on img at bounding box center [681, 24] width 10 height 14
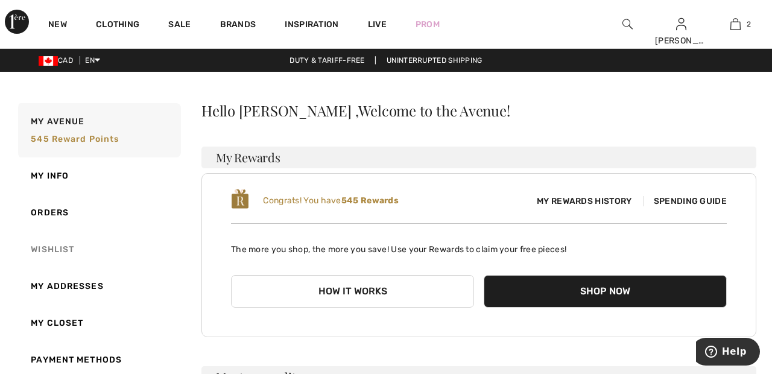
click at [62, 243] on link "Wishlist" at bounding box center [98, 249] width 165 height 37
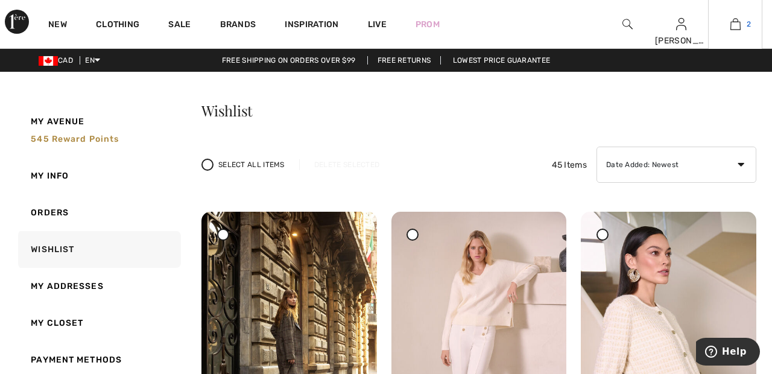
click at [738, 24] on img at bounding box center [735, 24] width 10 height 14
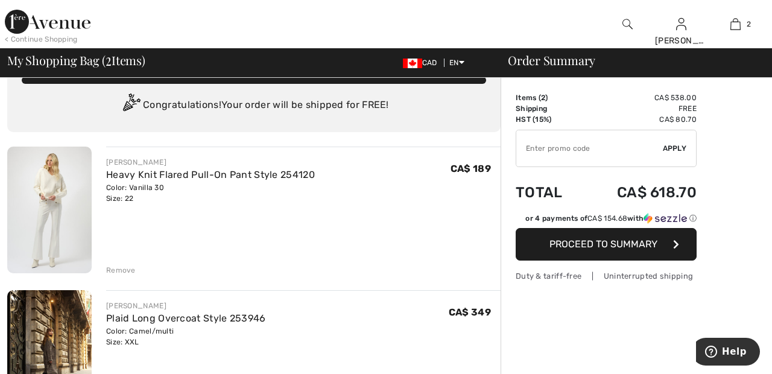
scroll to position [30, 0]
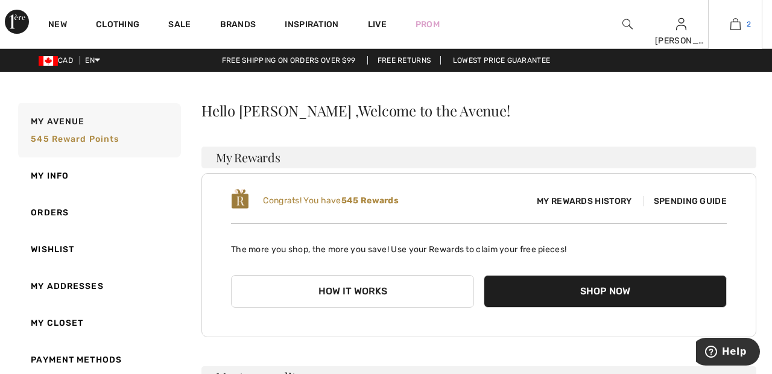
click at [739, 30] on img at bounding box center [735, 24] width 10 height 14
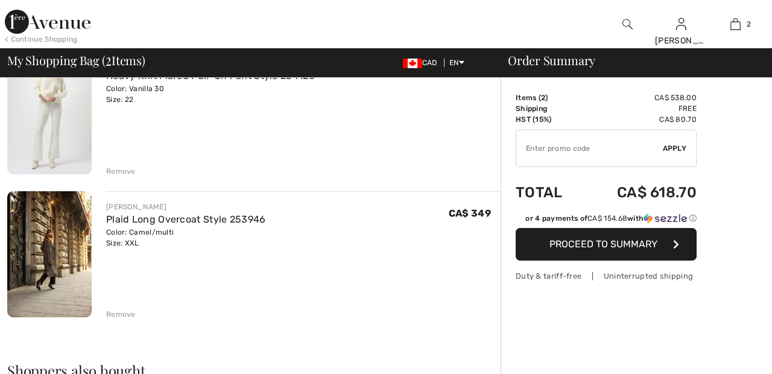
scroll to position [130, 0]
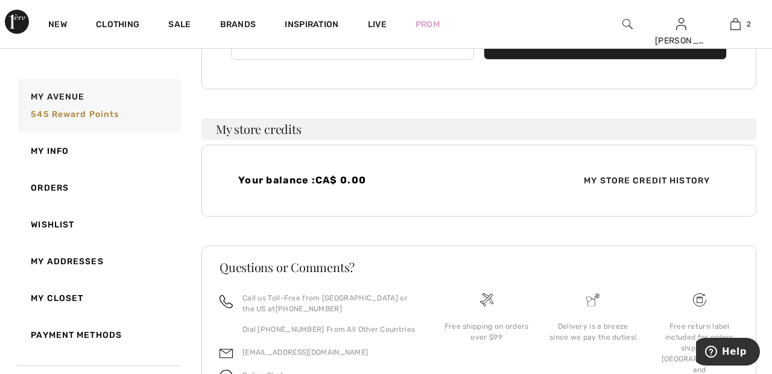
scroll to position [262, 0]
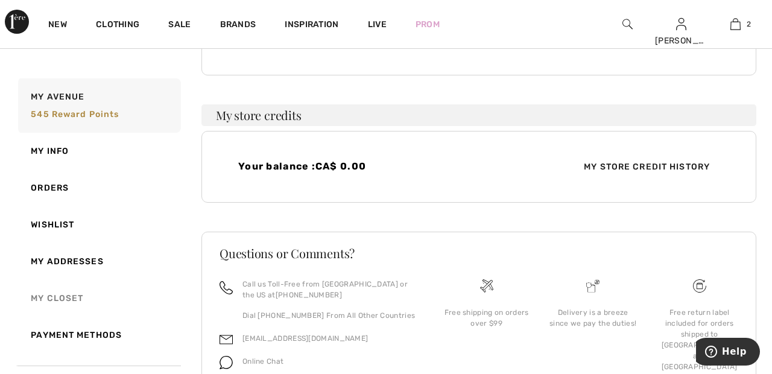
click at [78, 298] on link "My Closet" at bounding box center [98, 298] width 165 height 37
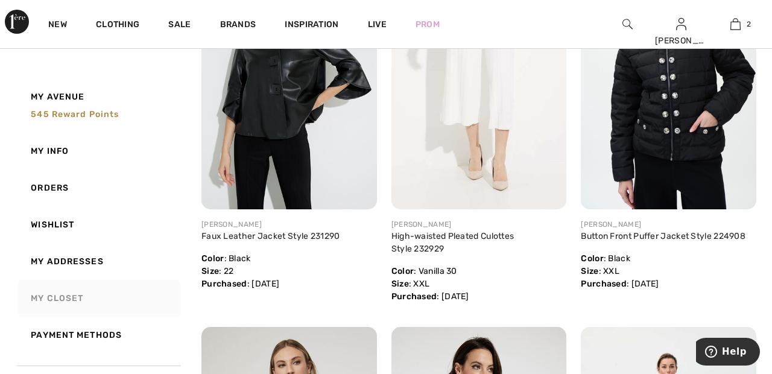
scroll to position [1771, 0]
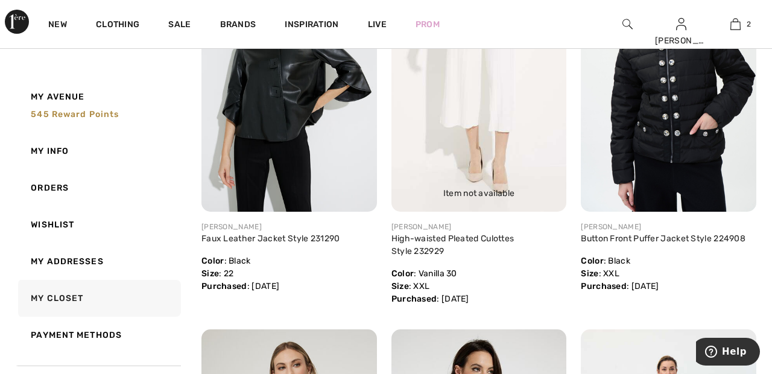
click at [485, 110] on img at bounding box center [478, 80] width 175 height 263
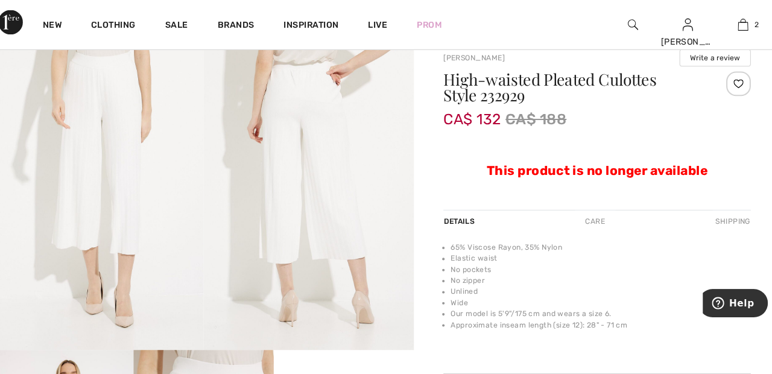
scroll to position [37, 0]
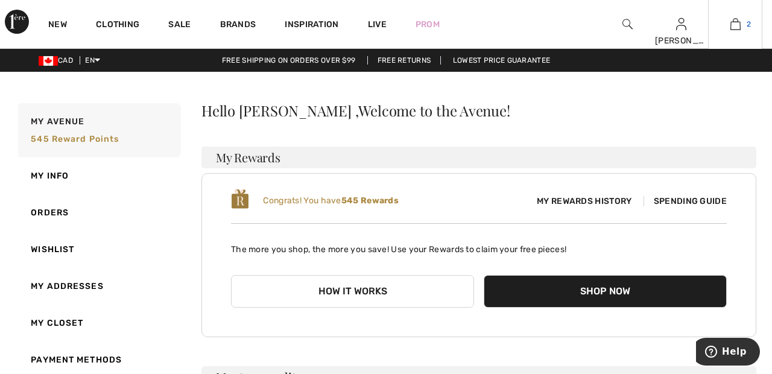
click at [740, 28] on img at bounding box center [735, 24] width 10 height 14
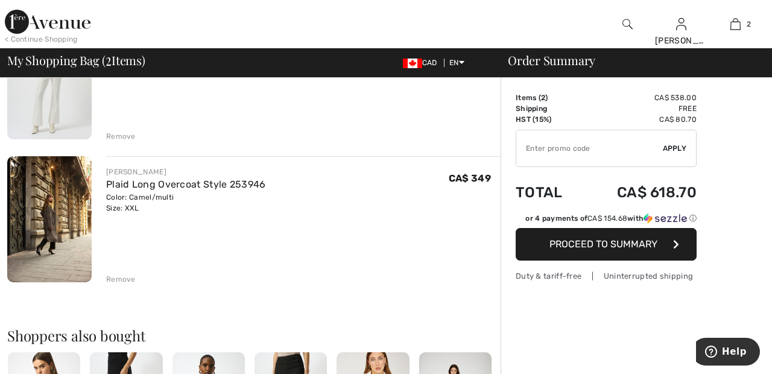
scroll to position [166, 0]
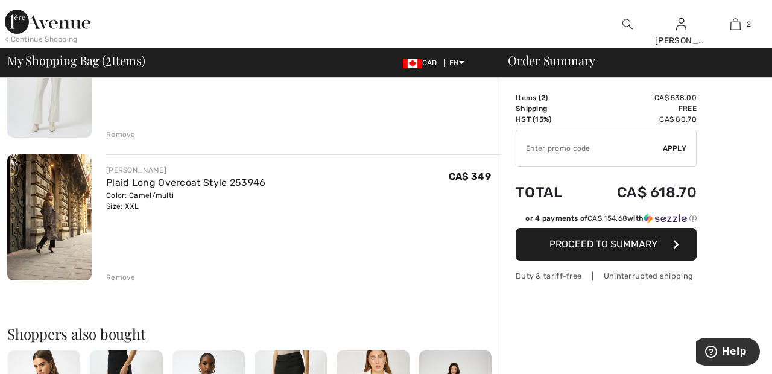
click at [125, 129] on div "Remove" at bounding box center [121, 134] width 30 height 11
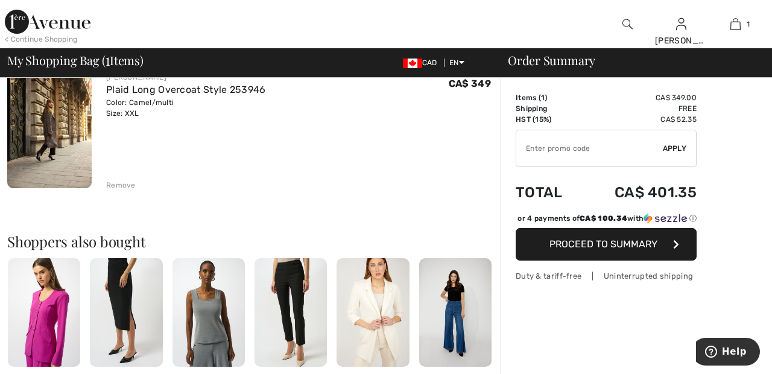
scroll to position [151, 0]
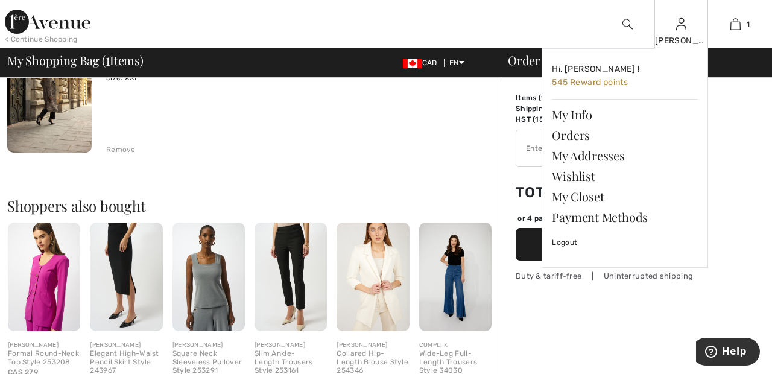
click at [681, 30] on img at bounding box center [681, 24] width 10 height 14
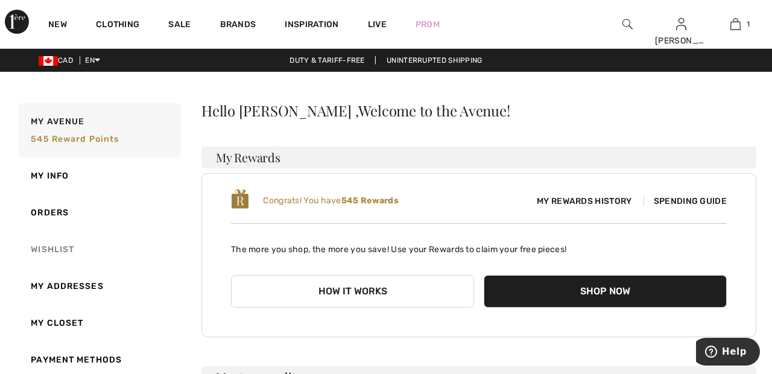
click at [57, 250] on link "Wishlist" at bounding box center [98, 249] width 165 height 37
